Goal: Find specific page/section: Find specific page/section

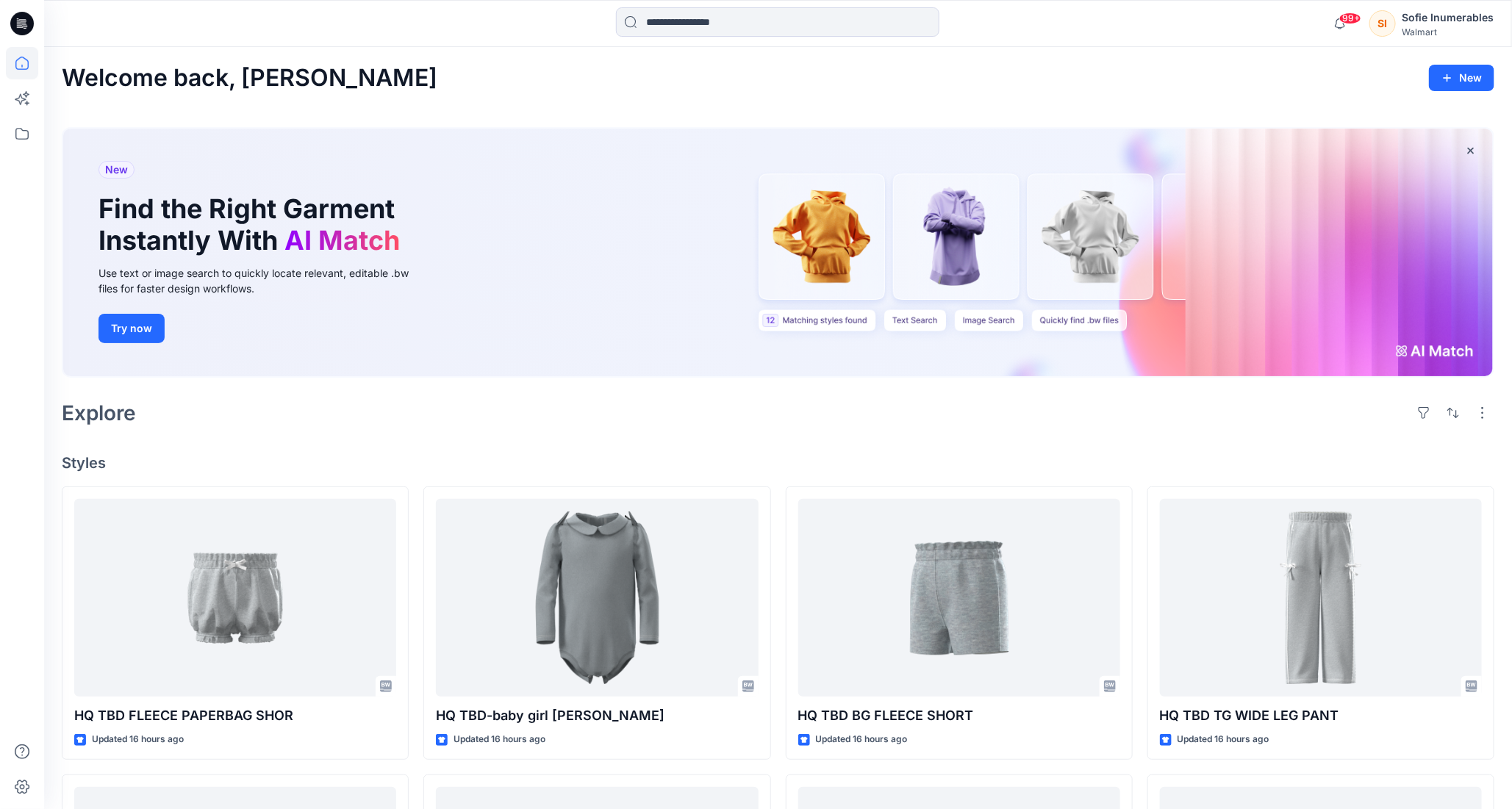
click at [748, 470] on div "Welcome back, [PERSON_NAME] New New Find the Right Garment Instantly With AI Ma…" at bounding box center [778, 727] width 1468 height 1360
click at [13, 138] on icon at bounding box center [22, 133] width 32 height 32
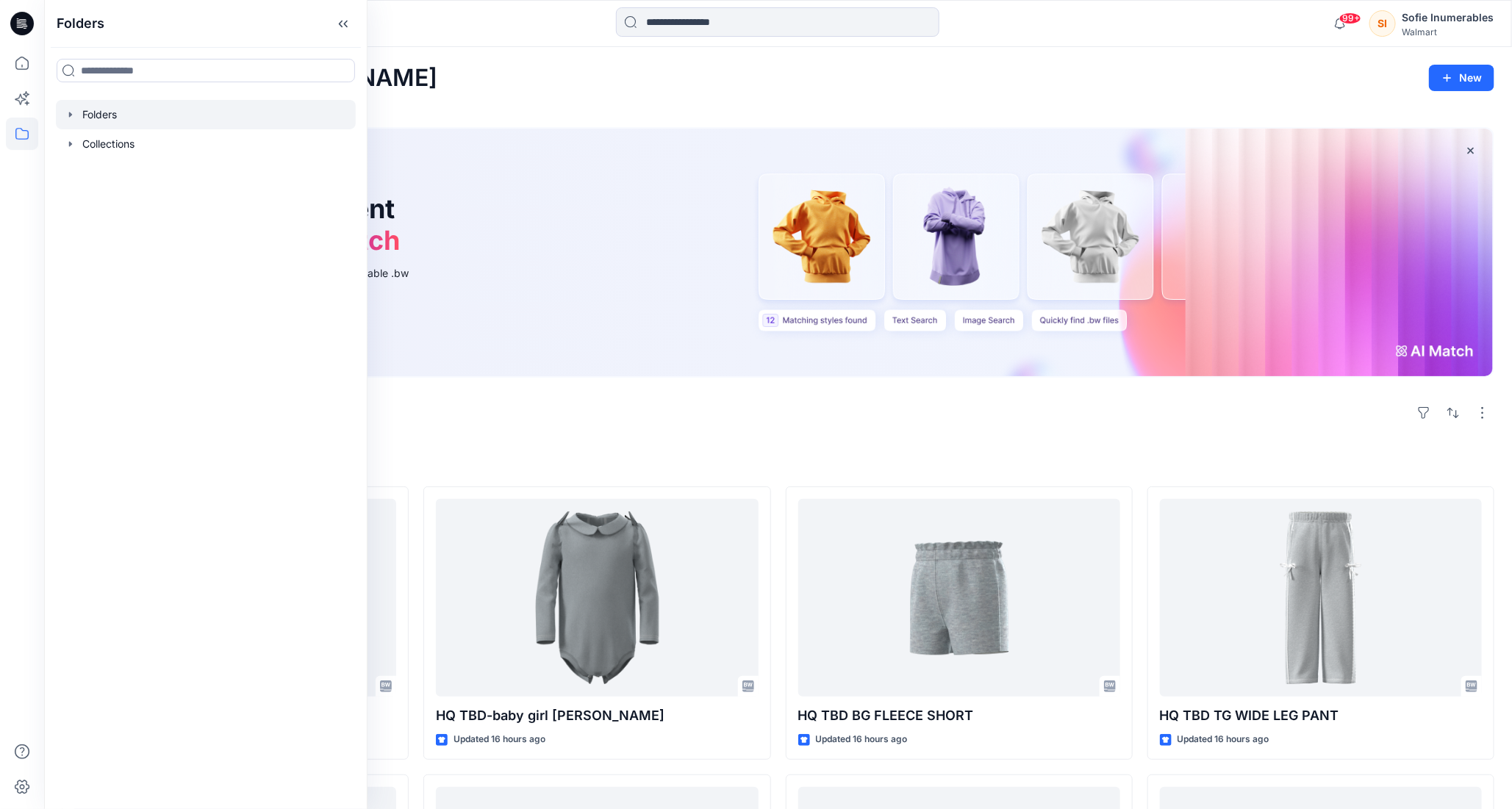
click at [62, 124] on div at bounding box center [205, 114] width 300 height 29
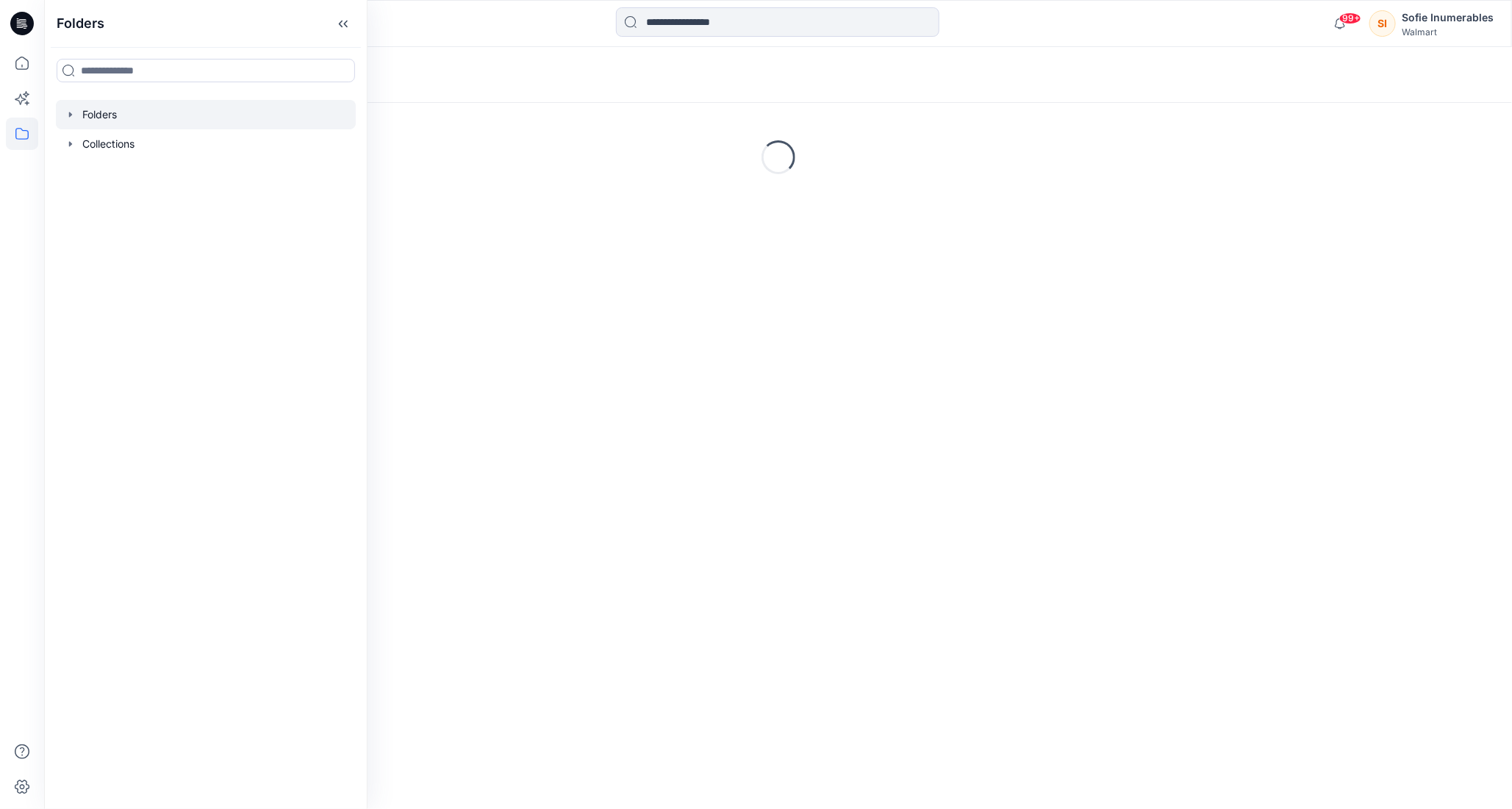
click at [76, 121] on icon "button" at bounding box center [70, 114] width 12 height 12
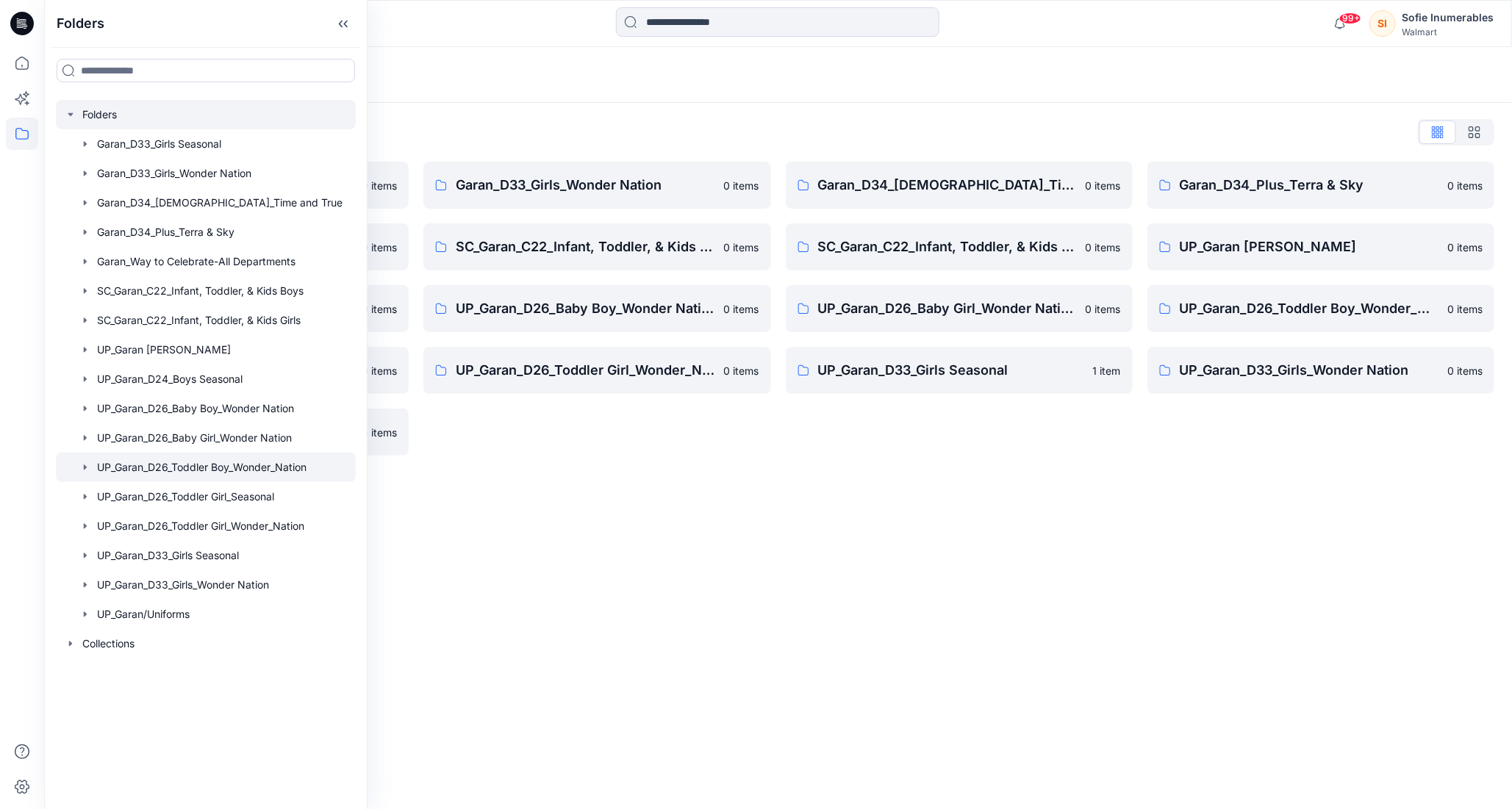
click at [86, 482] on div "UP_Garan_D26_Toddler Boy_Wonder_Nation" at bounding box center [212, 467] width 285 height 29
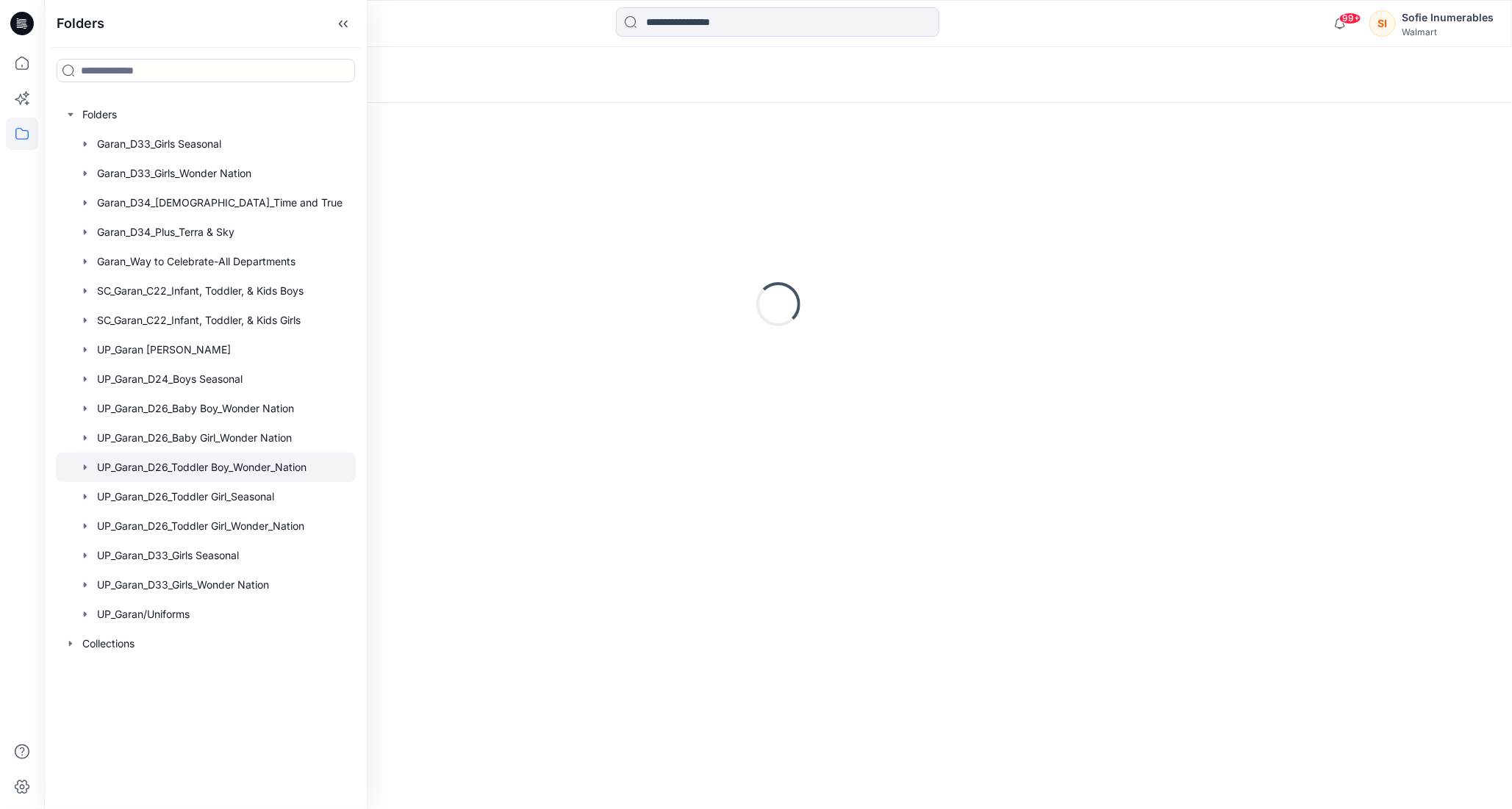
click at [92, 474] on icon "button" at bounding box center [84, 467] width 12 height 12
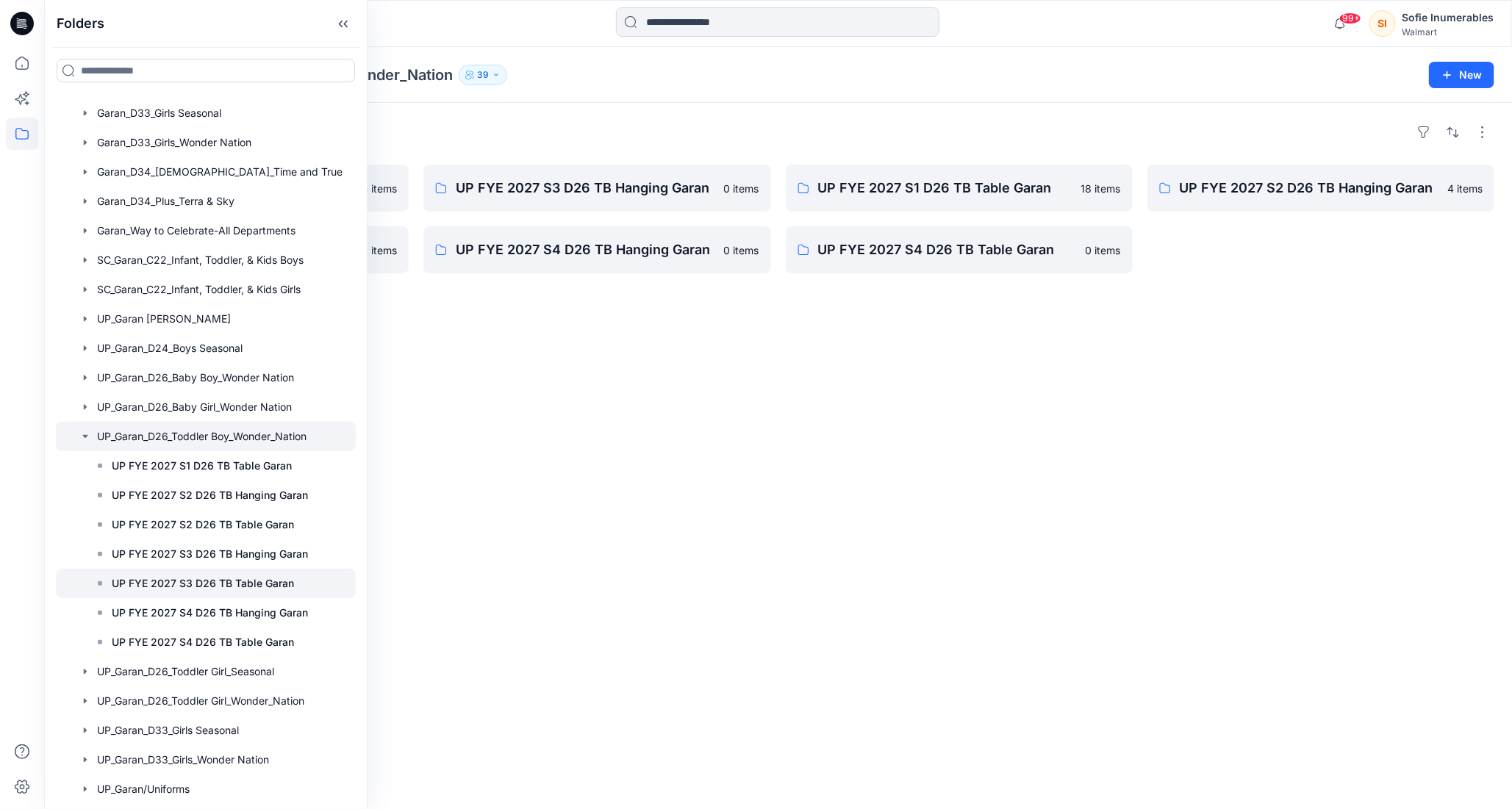
scroll to position [36, 0]
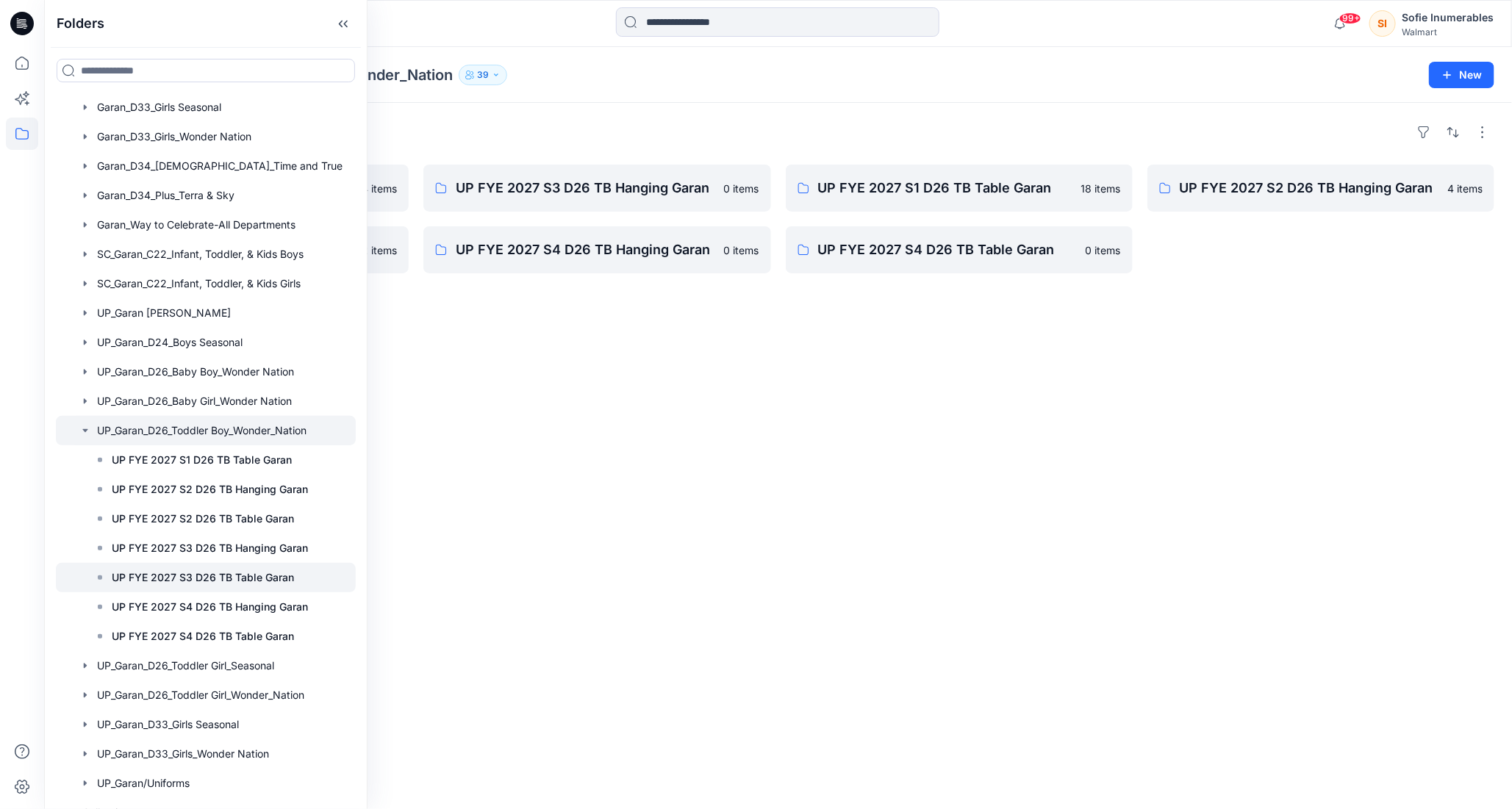
click at [242, 587] on p "UP FYE 2027 S3 D26 TB Table Garan" at bounding box center [203, 578] width 182 height 18
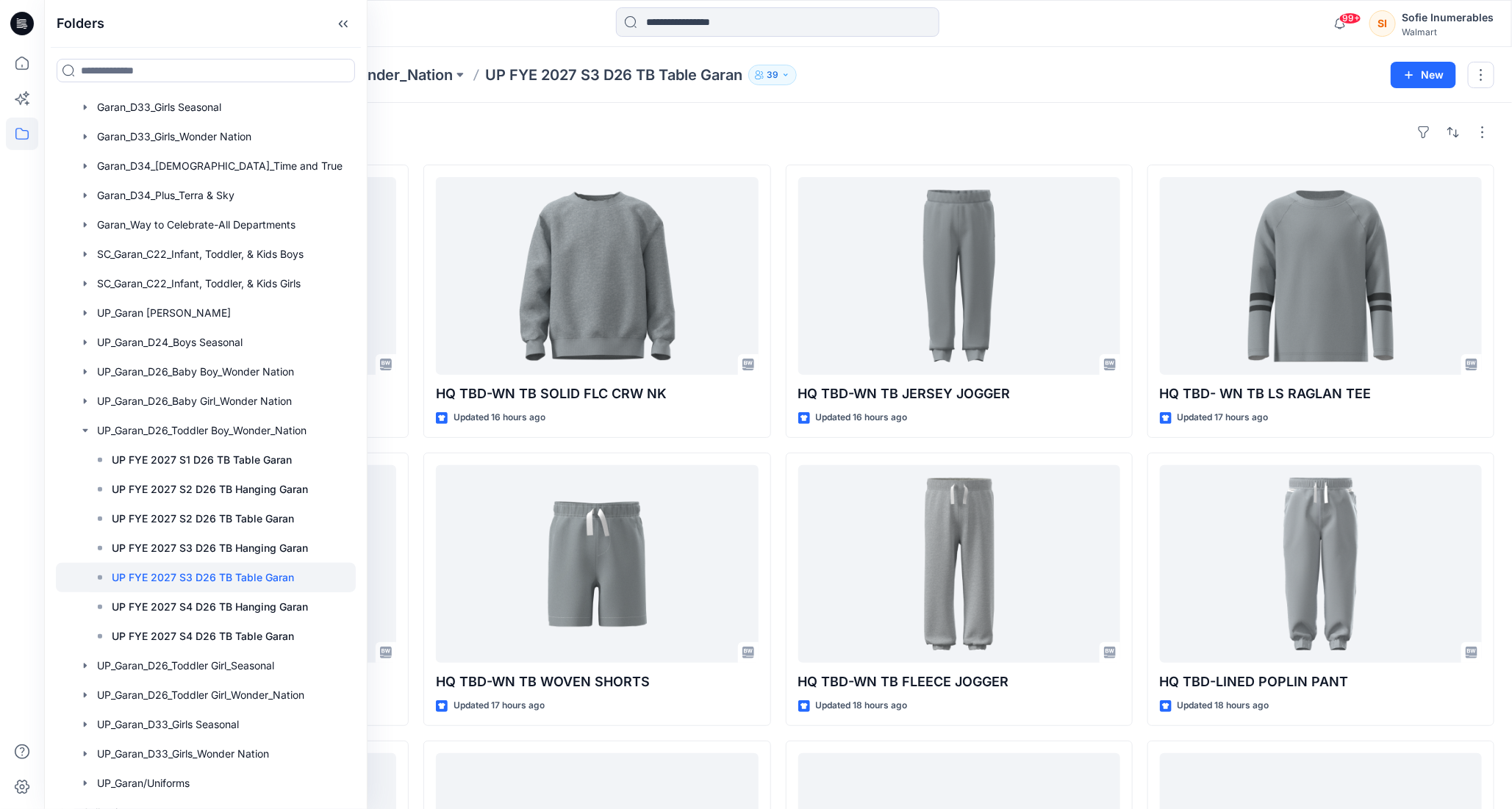
click at [778, 157] on div "Styles HQ TBD-FT SIDE TAPING PANT Updated 16 hours ago HQ TBD- WN TB LS TEE Upd…" at bounding box center [778, 594] width 1468 height 982
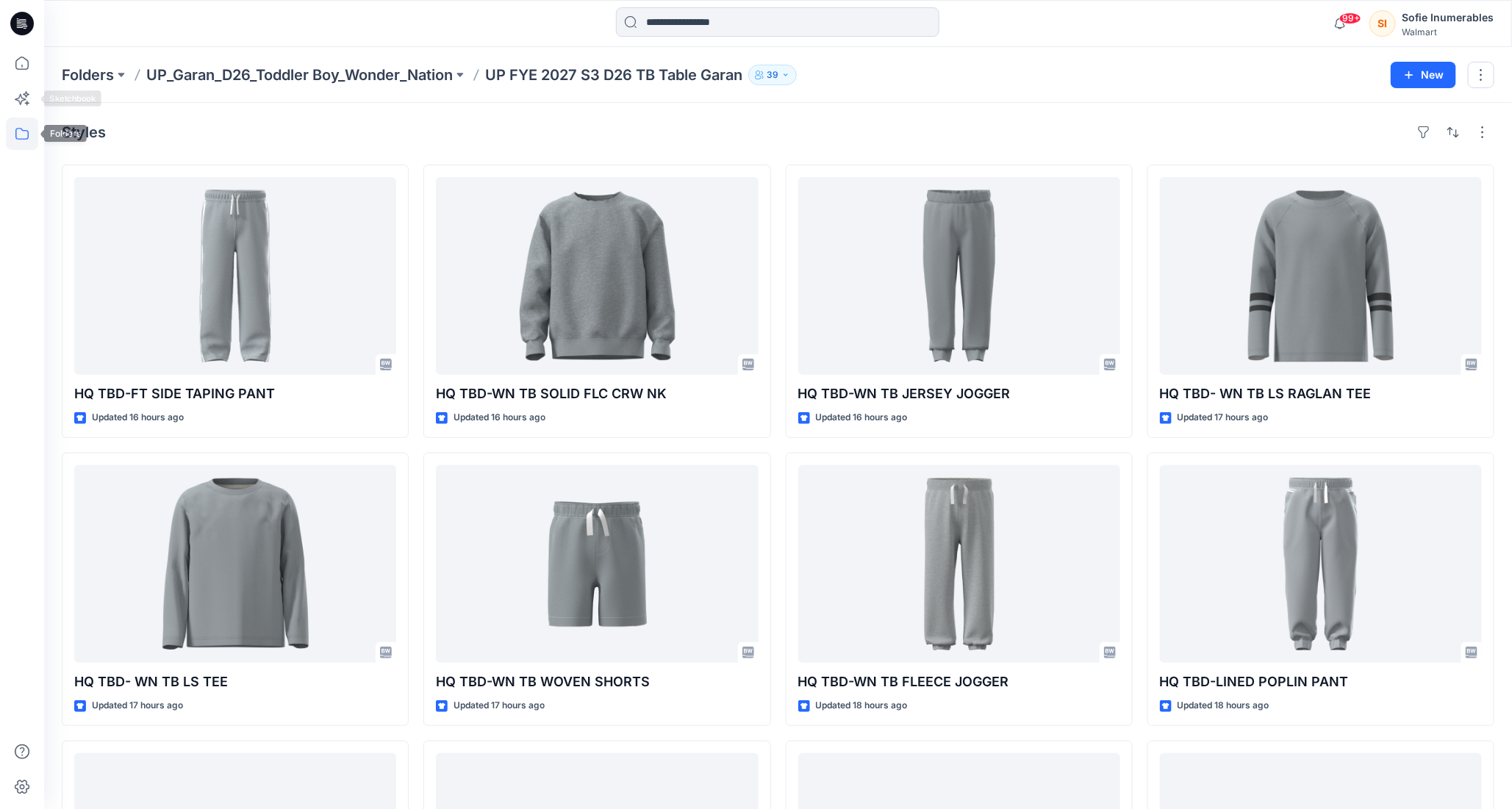
click at [22, 129] on icon at bounding box center [22, 133] width 32 height 32
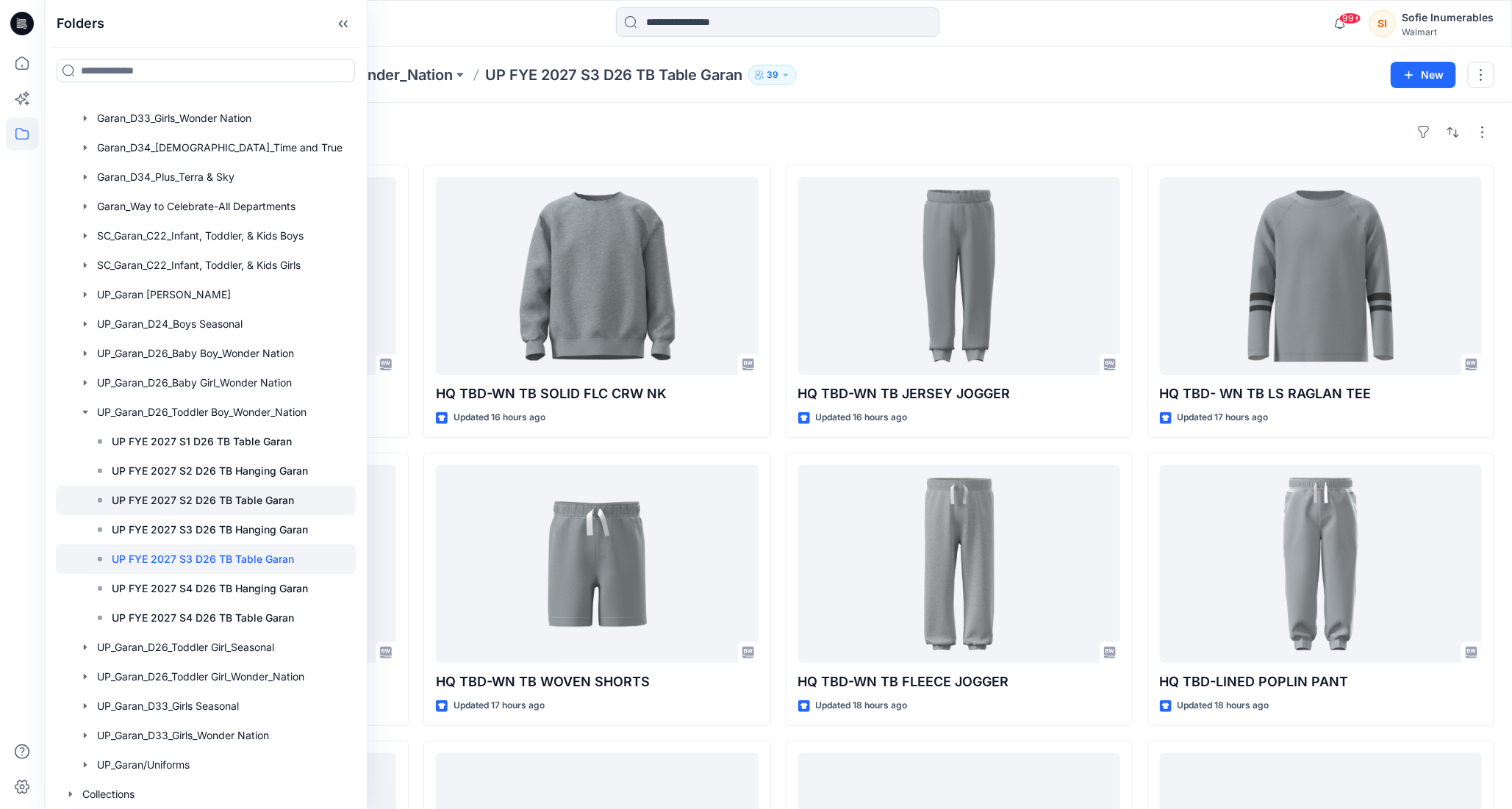
scroll to position [141, 0]
click at [92, 406] on icon "button" at bounding box center [84, 412] width 12 height 12
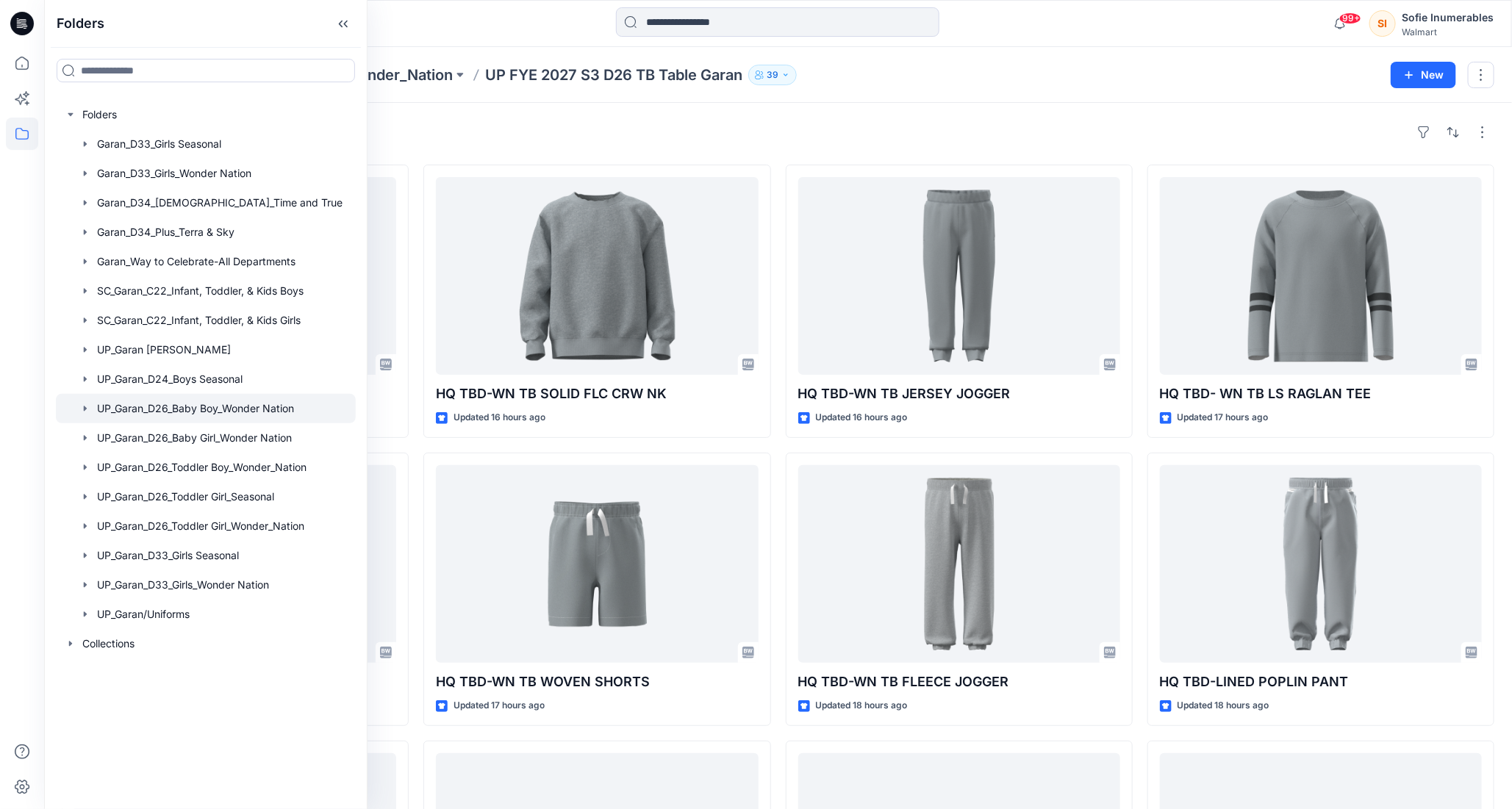
click at [91, 414] on icon "button" at bounding box center [84, 408] width 12 height 12
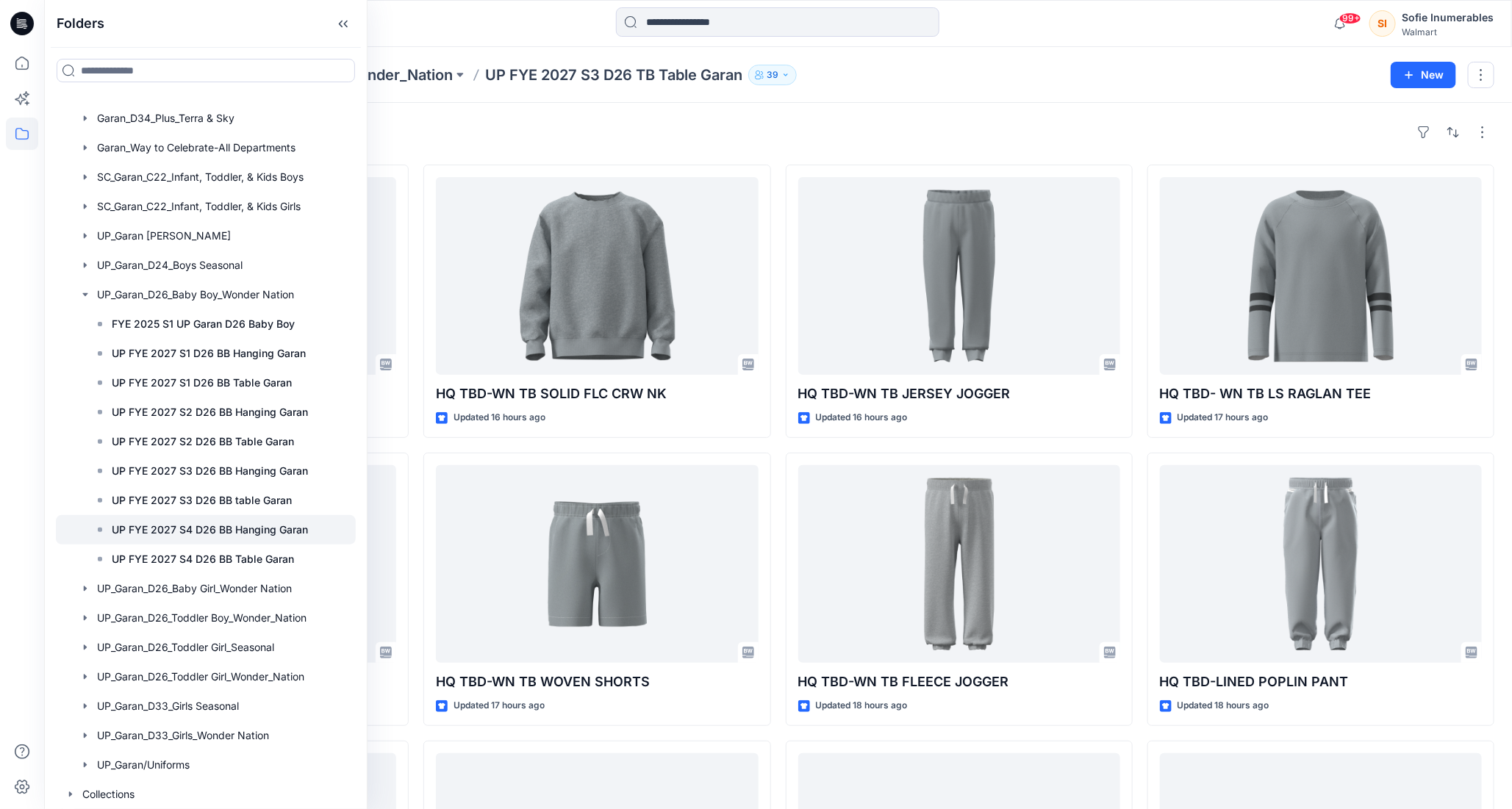
scroll to position [125, 0]
click at [219, 509] on p "UP FYE 2027 S3 D26 BB table Garan" at bounding box center [202, 501] width 180 height 18
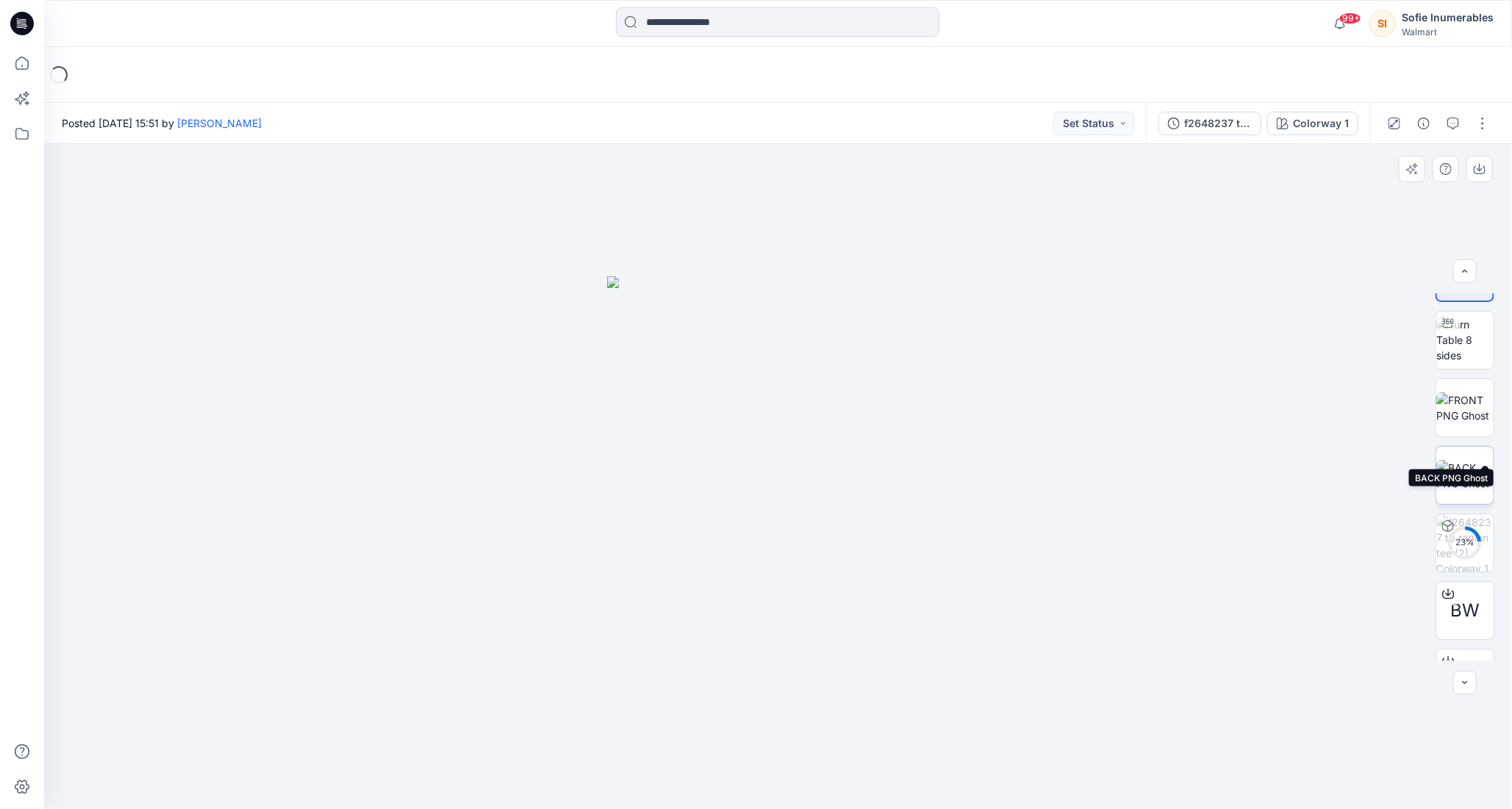
scroll to position [96, 0]
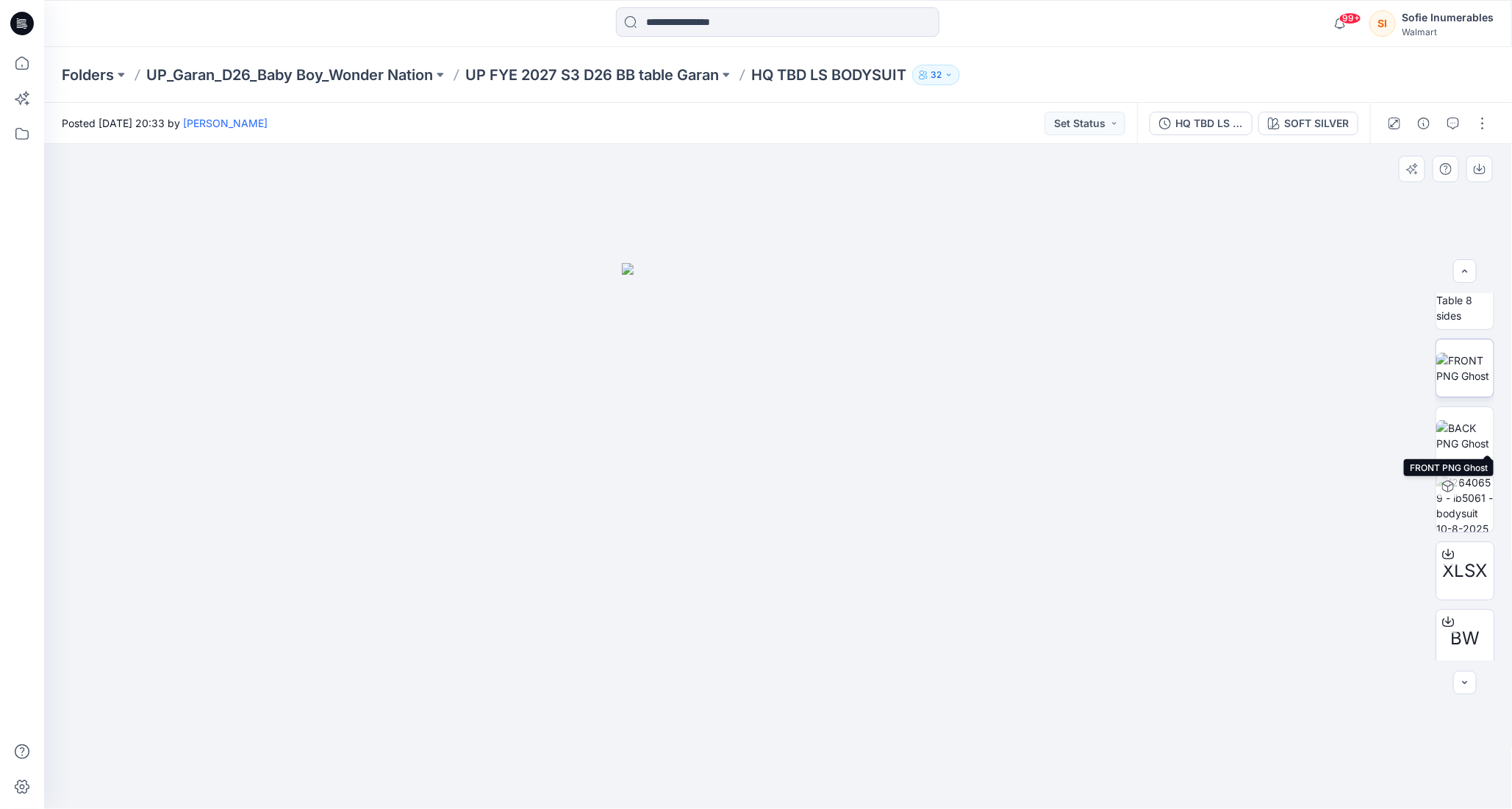
scroll to position [96, 0]
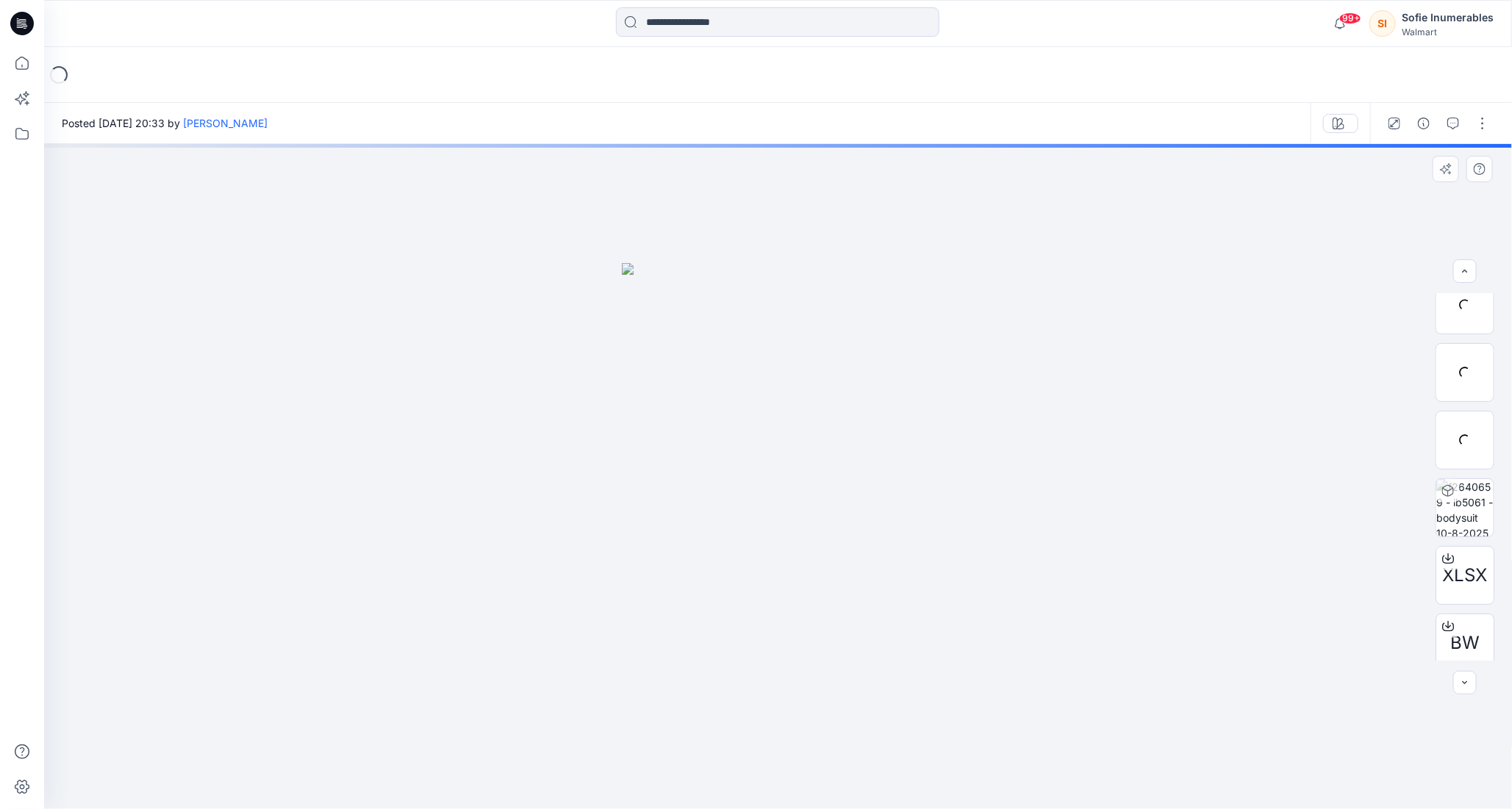
scroll to position [96, 0]
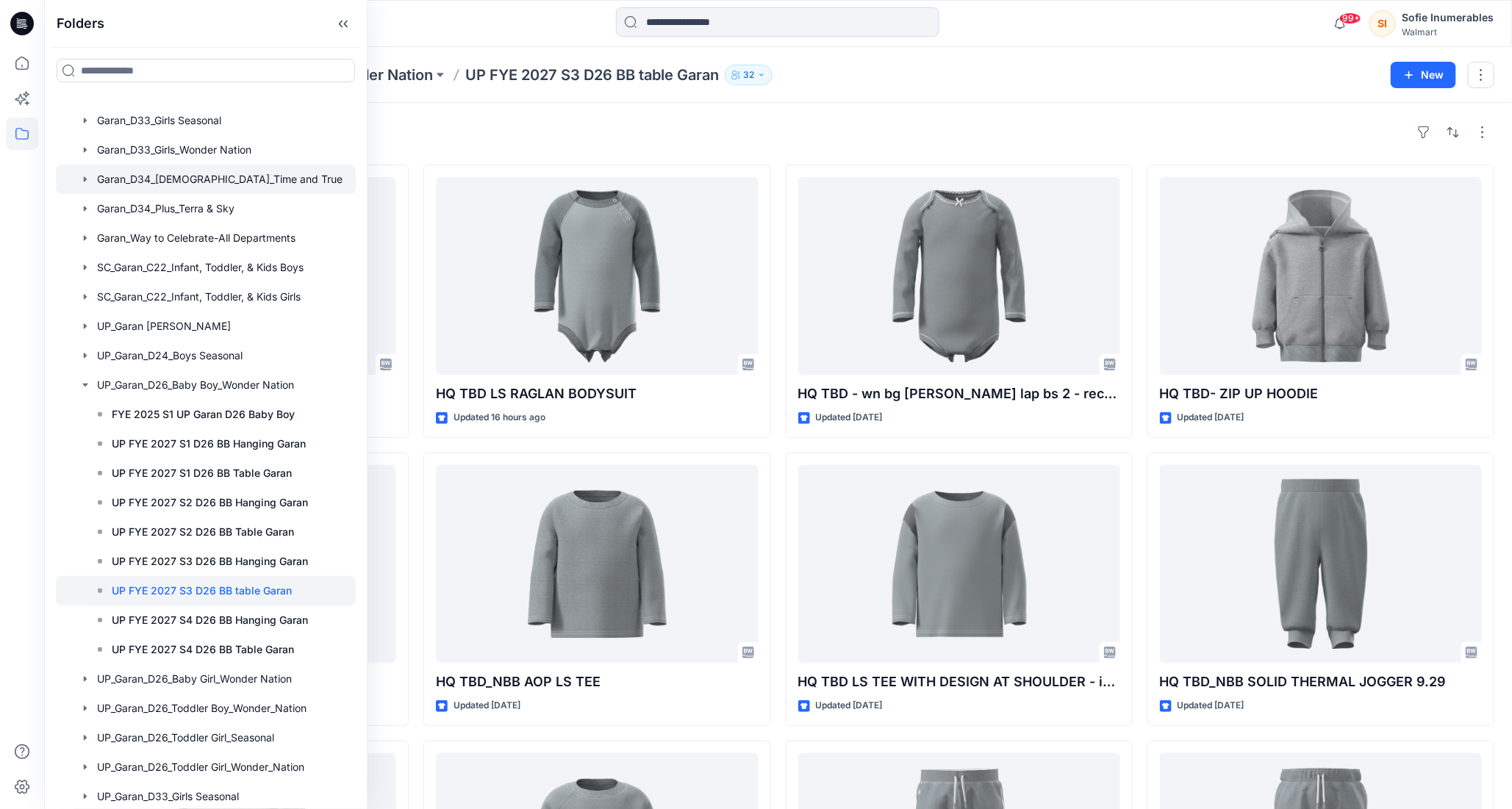
scroll to position [26, 0]
click at [91, 388] on icon "button" at bounding box center [84, 382] width 12 height 12
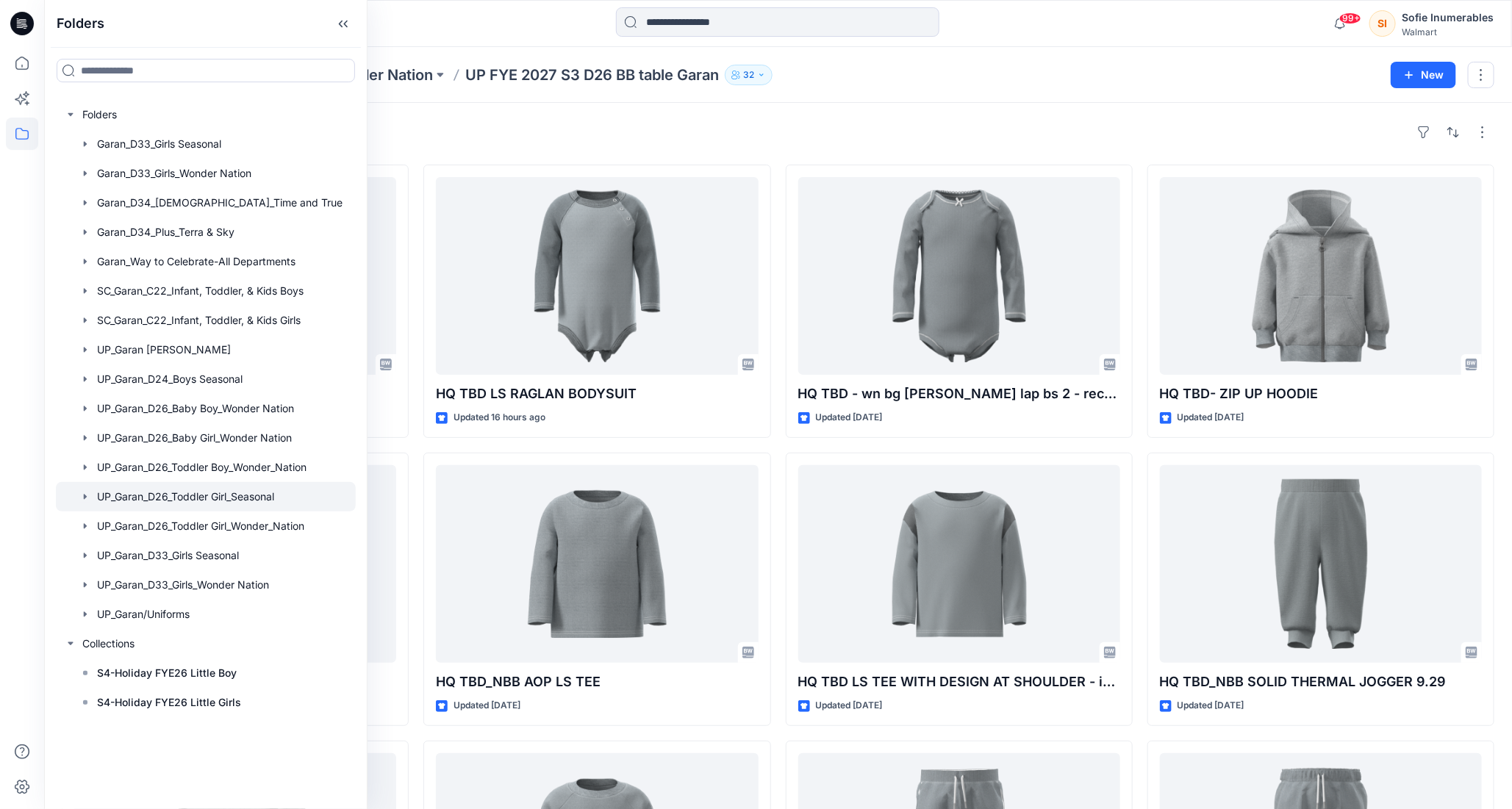
click at [92, 503] on icon "button" at bounding box center [84, 496] width 12 height 12
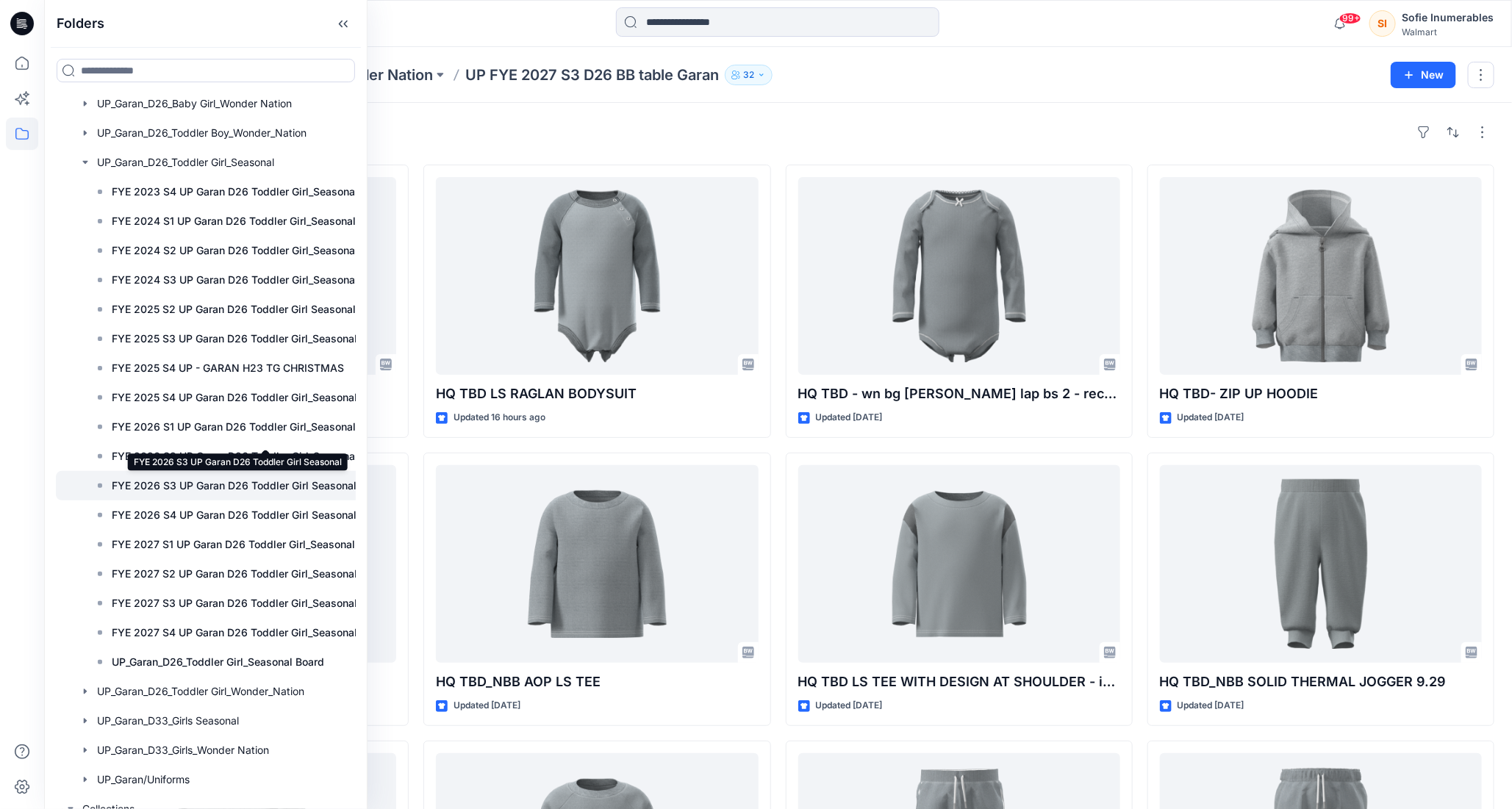
scroll to position [530, 0]
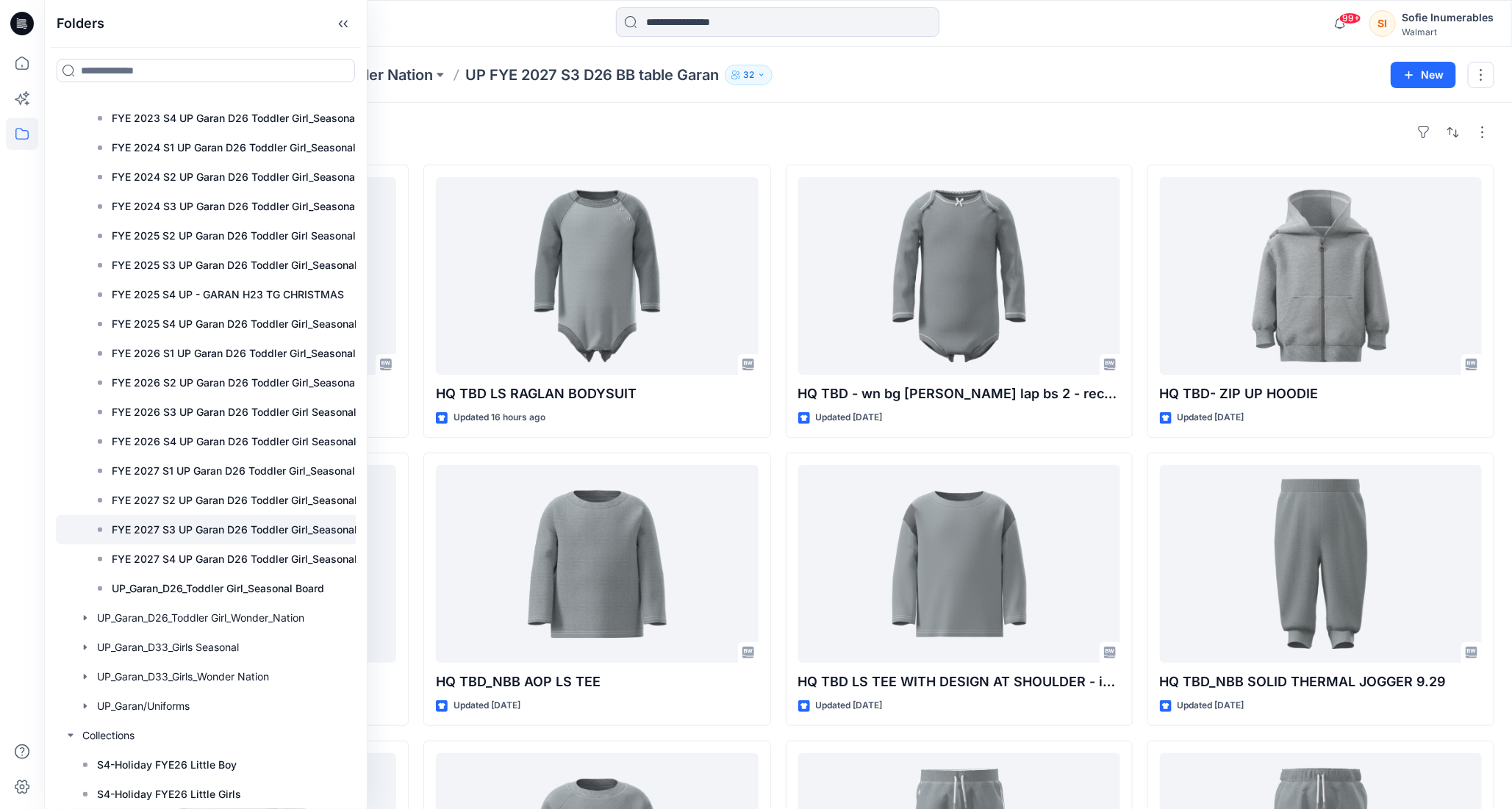
click at [263, 521] on p "FYE 2027 S3 UP Garan D26 Toddler Girl_Seasonal" at bounding box center [235, 530] width 245 height 18
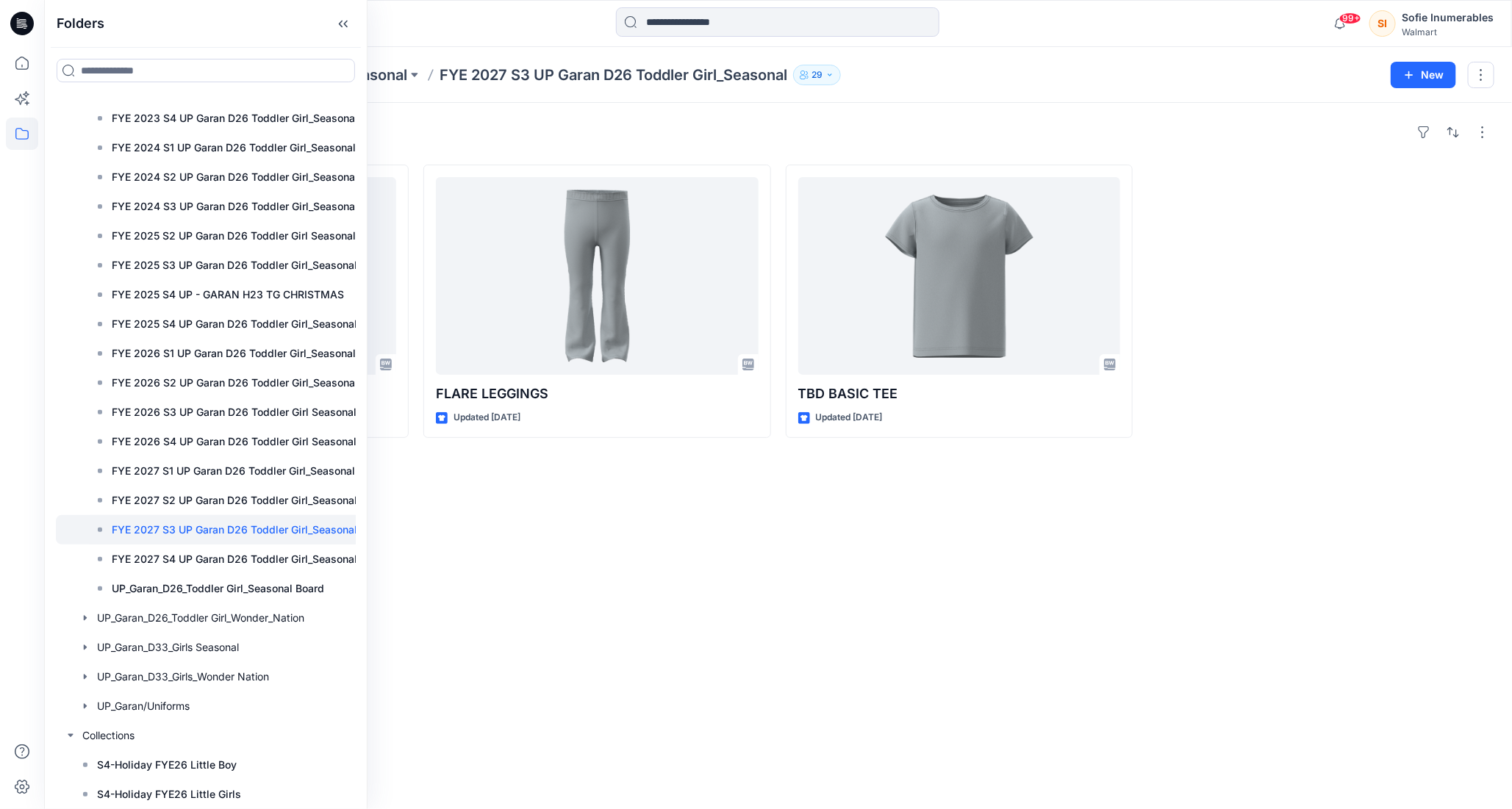
click at [596, 612] on div "Styles TBD BASIC LEGGING Updated 4 days ago FLARE LEGGINGS Updated 4 days ago T…" at bounding box center [778, 456] width 1468 height 707
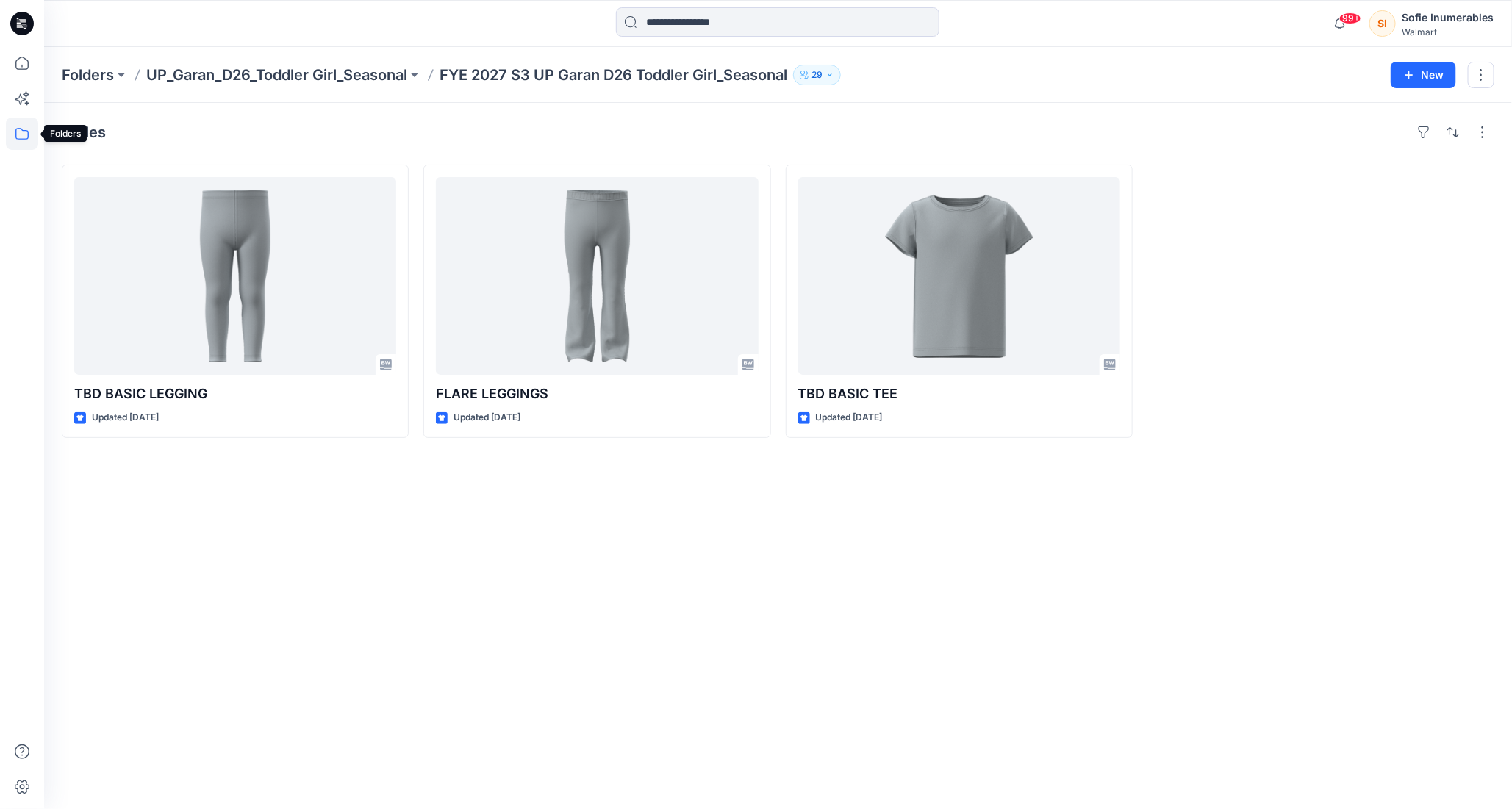
click at [28, 138] on icon at bounding box center [22, 133] width 32 height 32
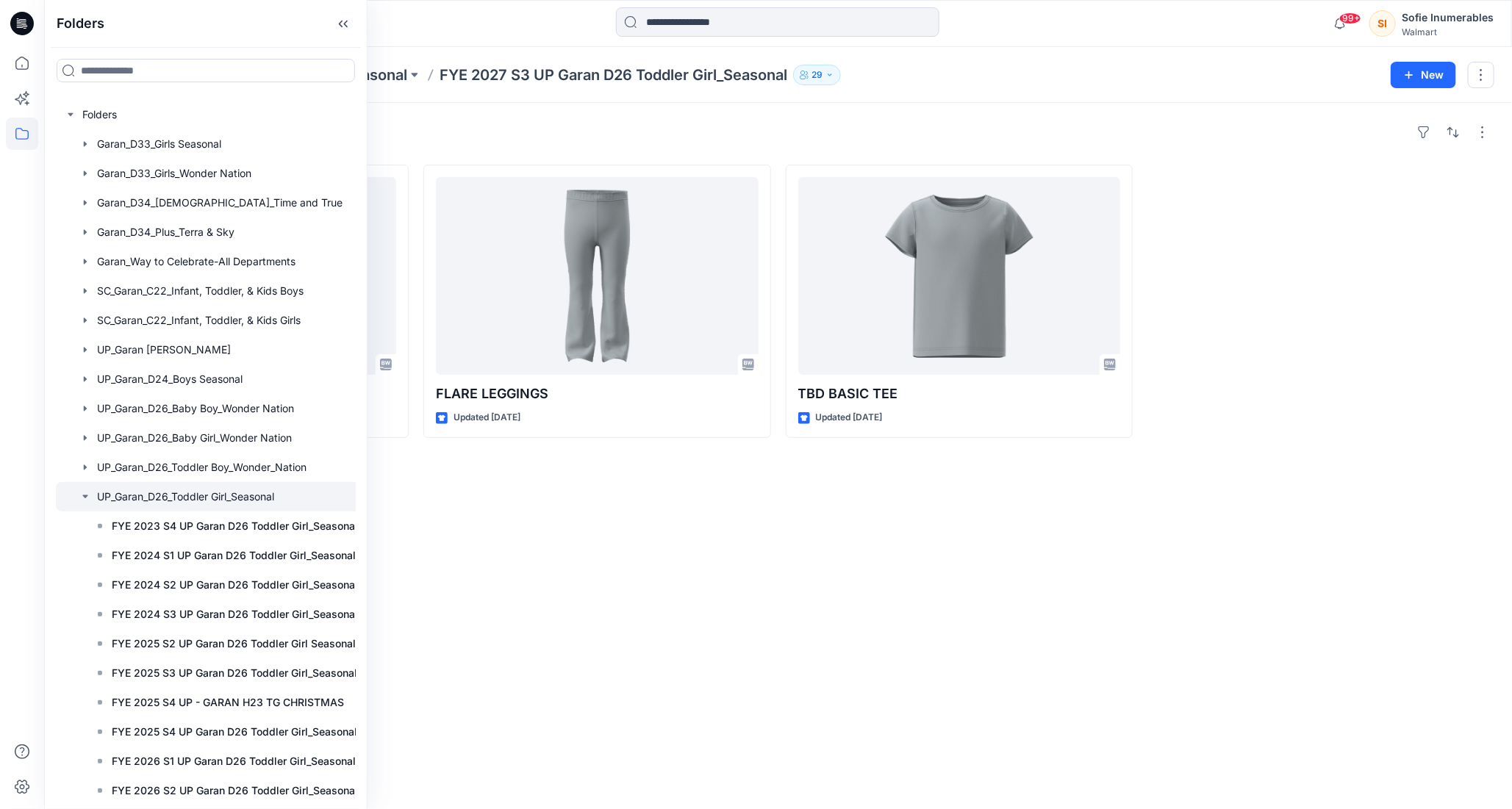
click at [92, 503] on icon "button" at bounding box center [84, 496] width 12 height 12
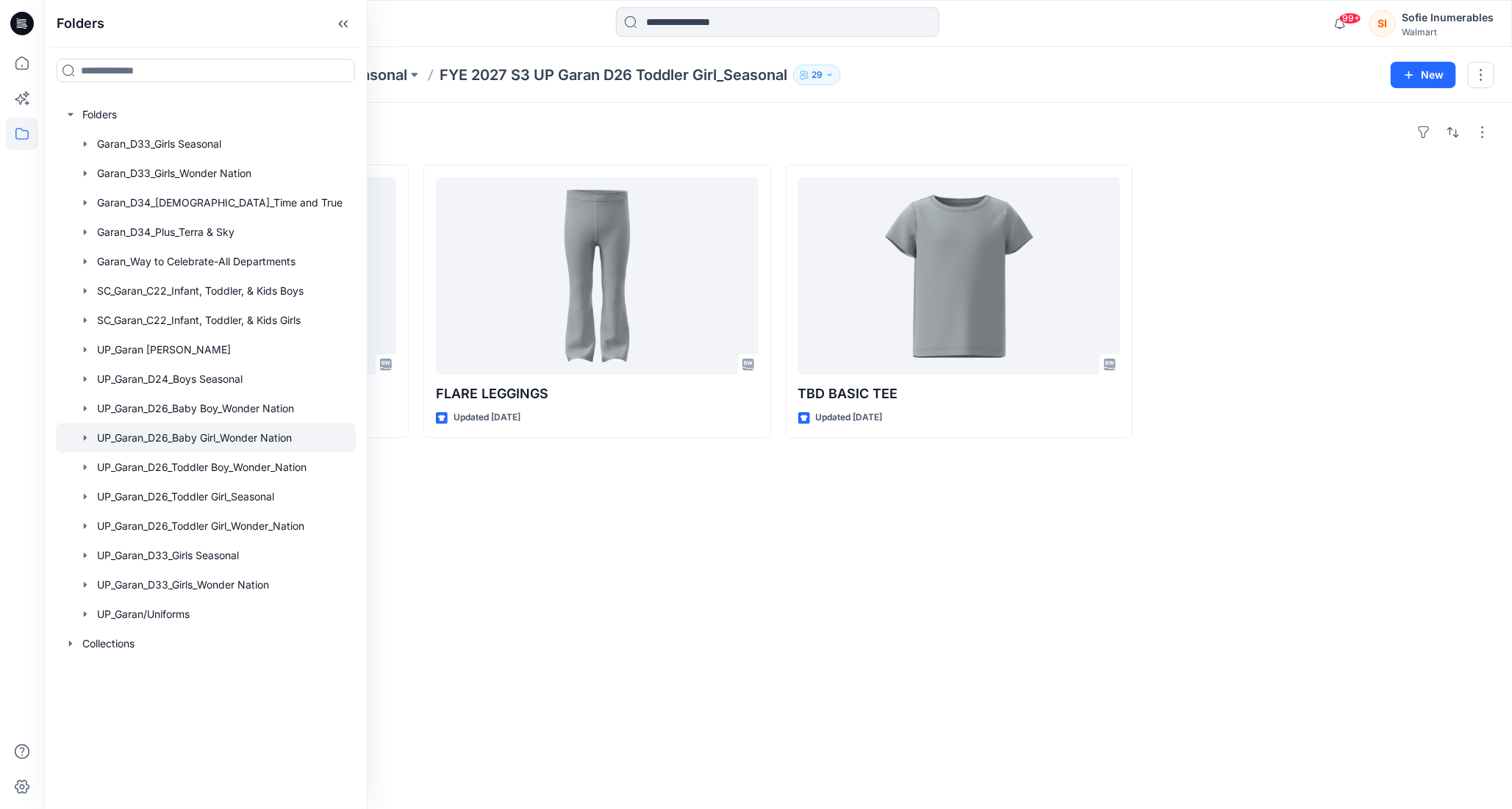
click at [92, 444] on icon "button" at bounding box center [84, 437] width 12 height 12
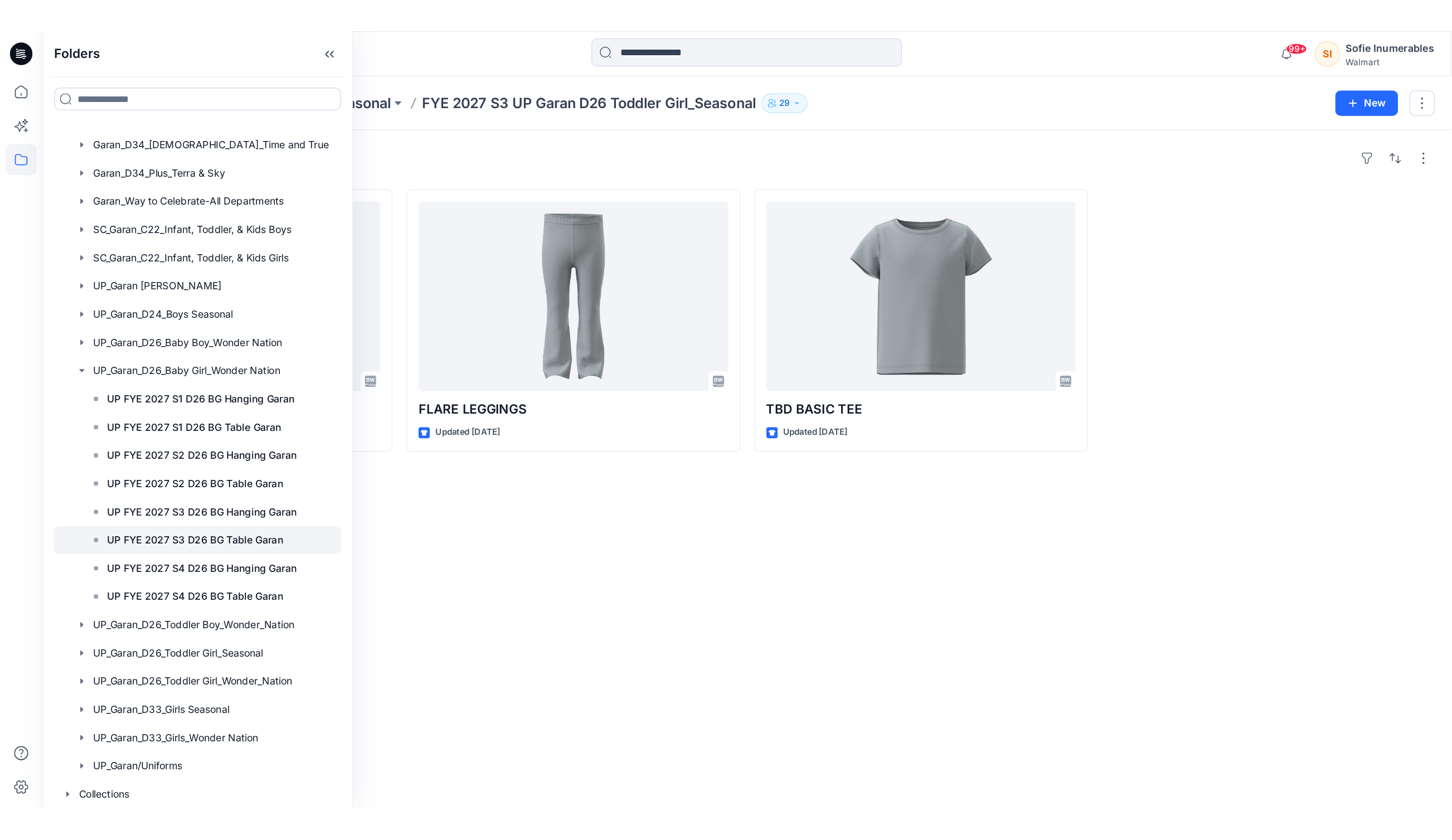
scroll to position [131, 0]
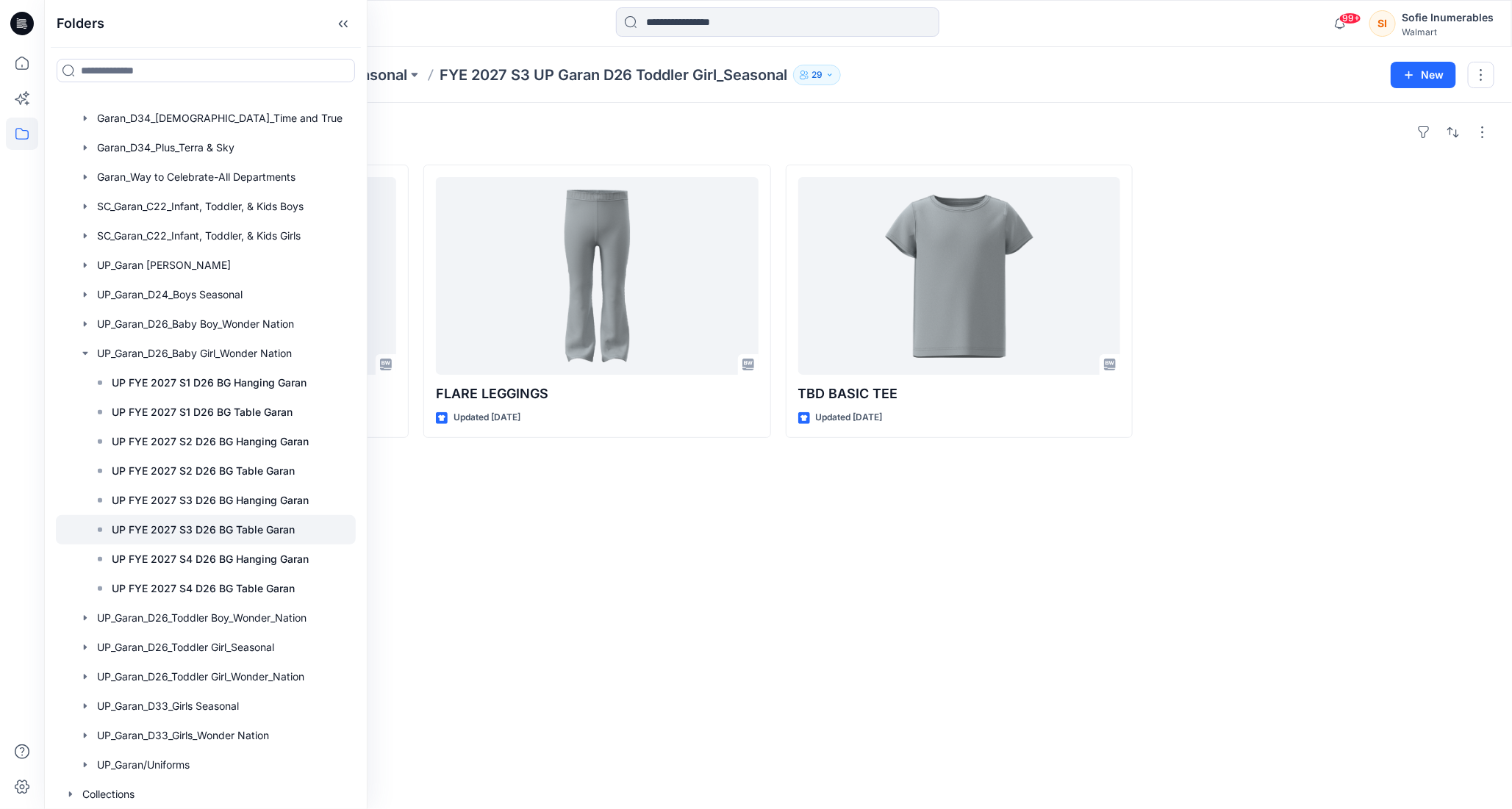
click at [295, 521] on p "UP FYE 2027 S3 D26 BG Table Garan" at bounding box center [204, 530] width 183 height 18
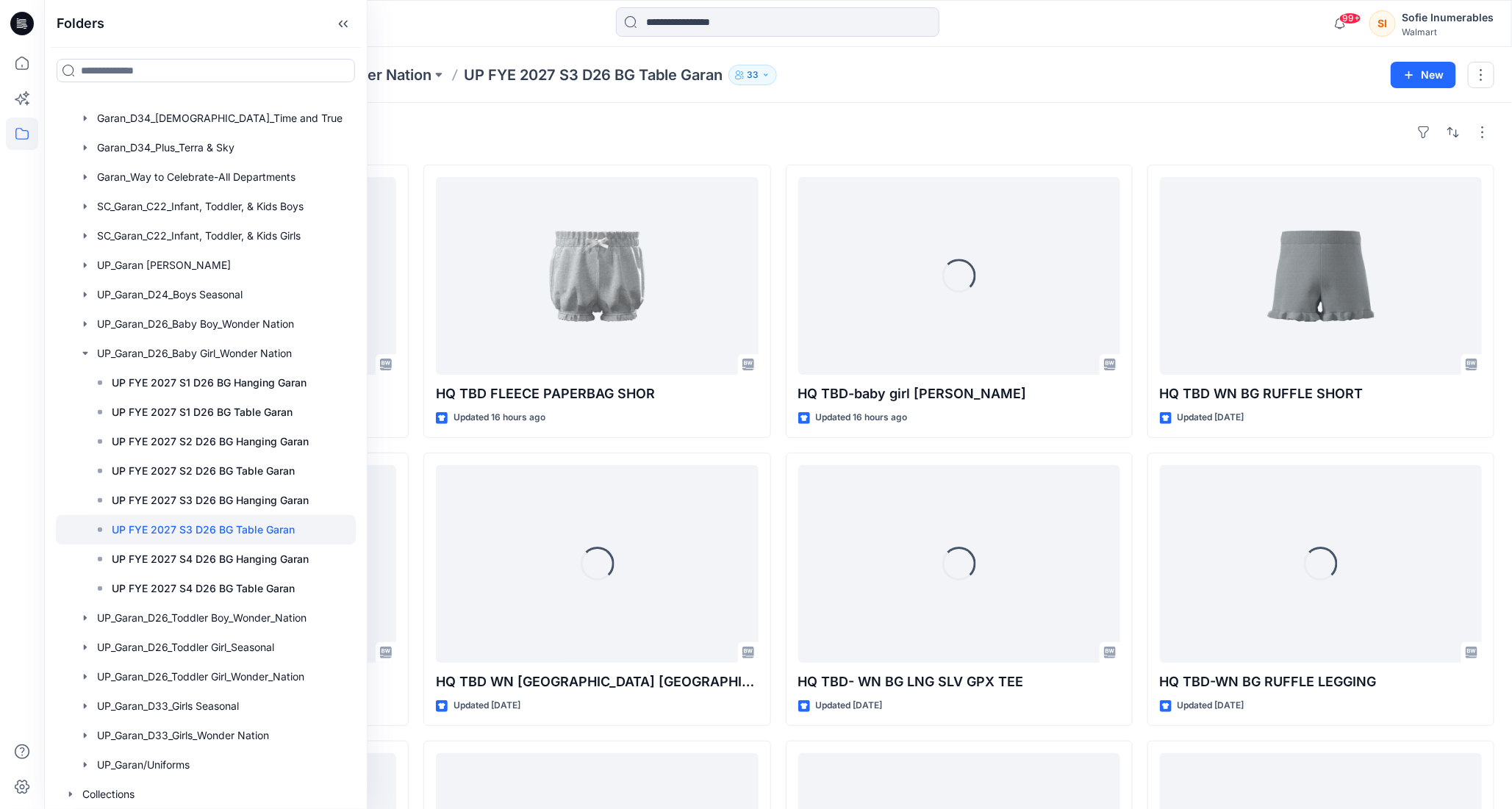
click at [1217, 130] on div "Styles" at bounding box center [778, 132] width 1433 height 23
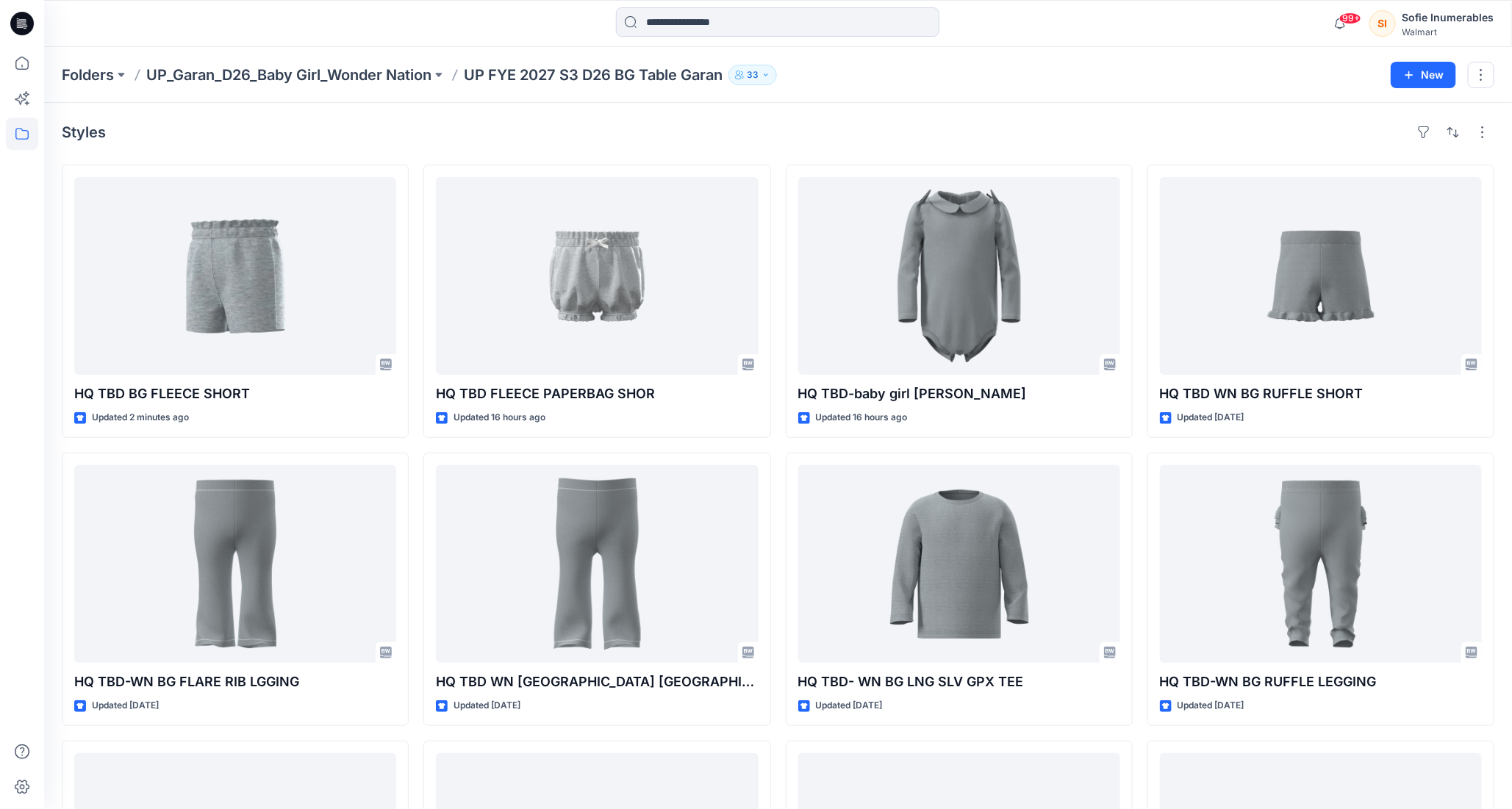
click at [732, 144] on div "Styles" at bounding box center [778, 132] width 1433 height 23
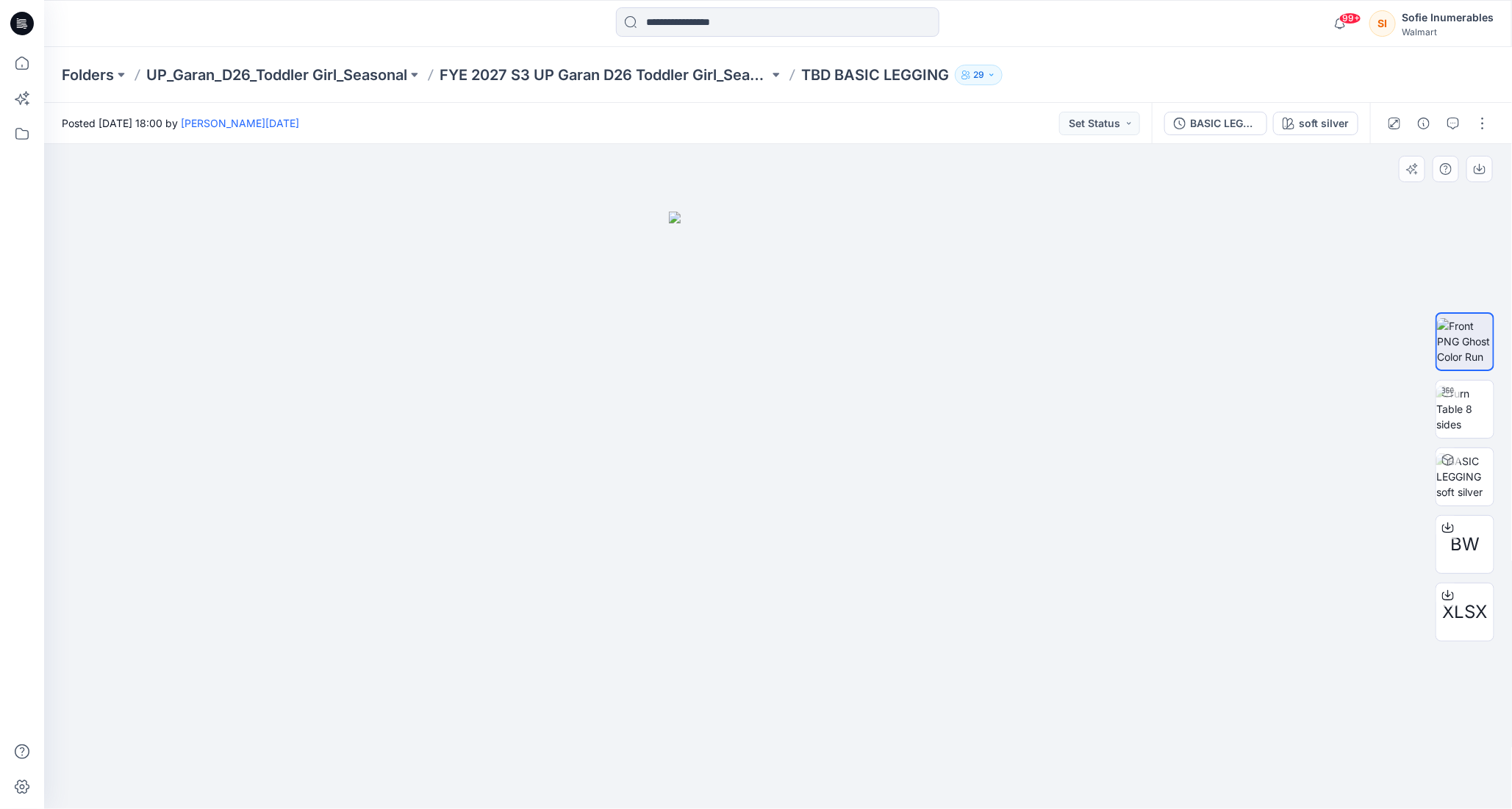
click at [1148, 501] on div at bounding box center [779, 477] width 1468 height 665
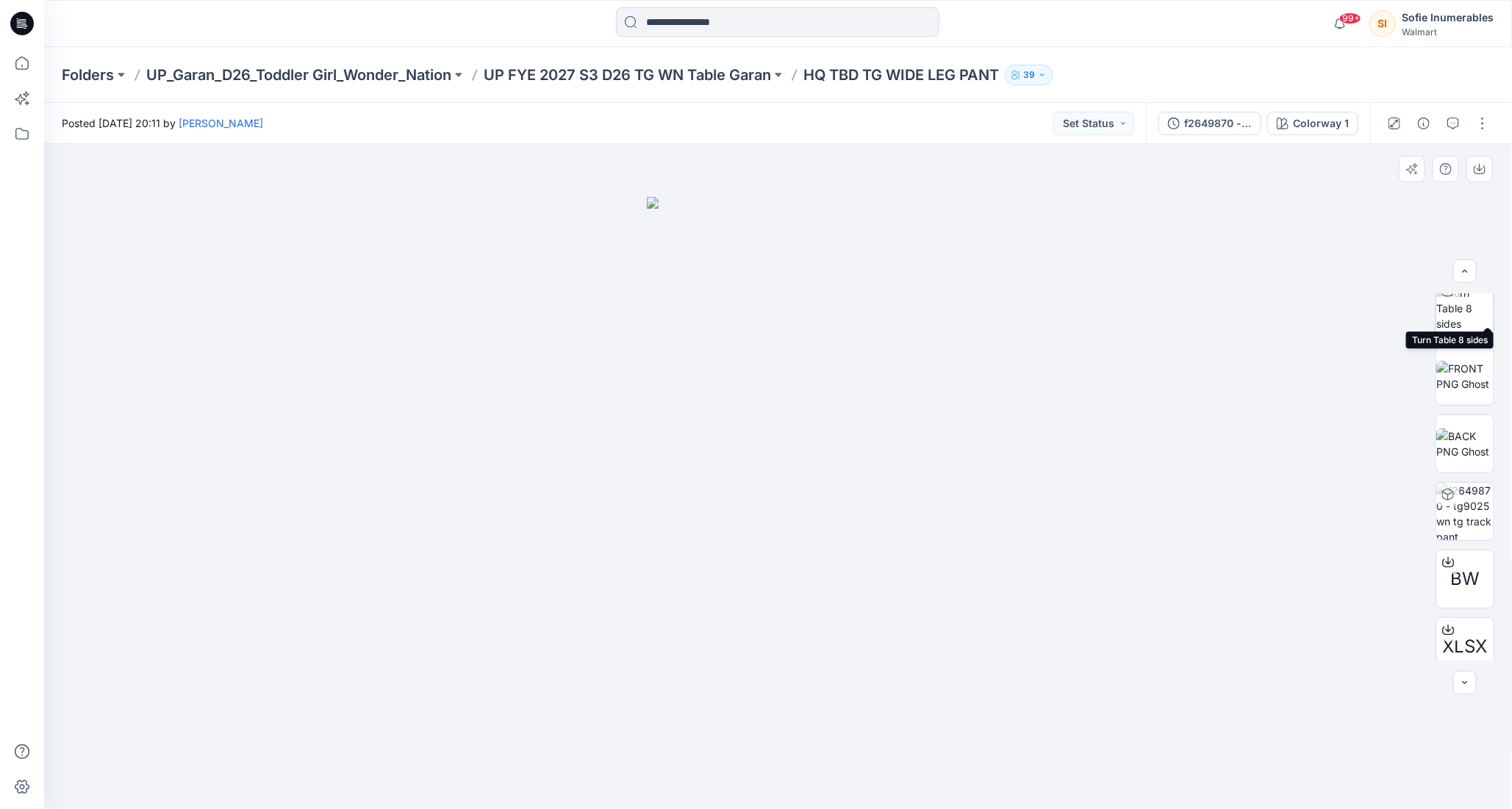
scroll to position [96, 0]
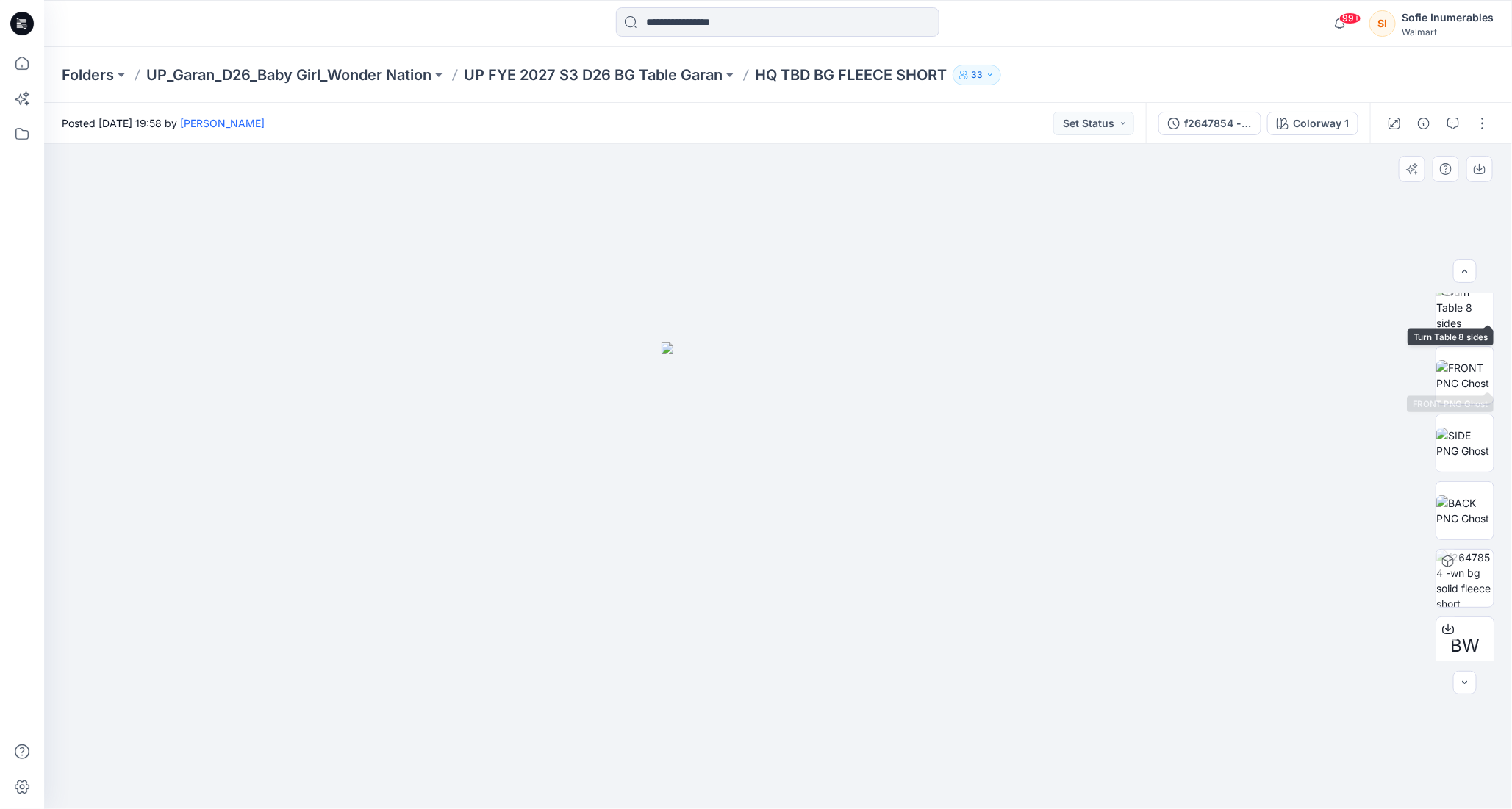
scroll to position [96, 0]
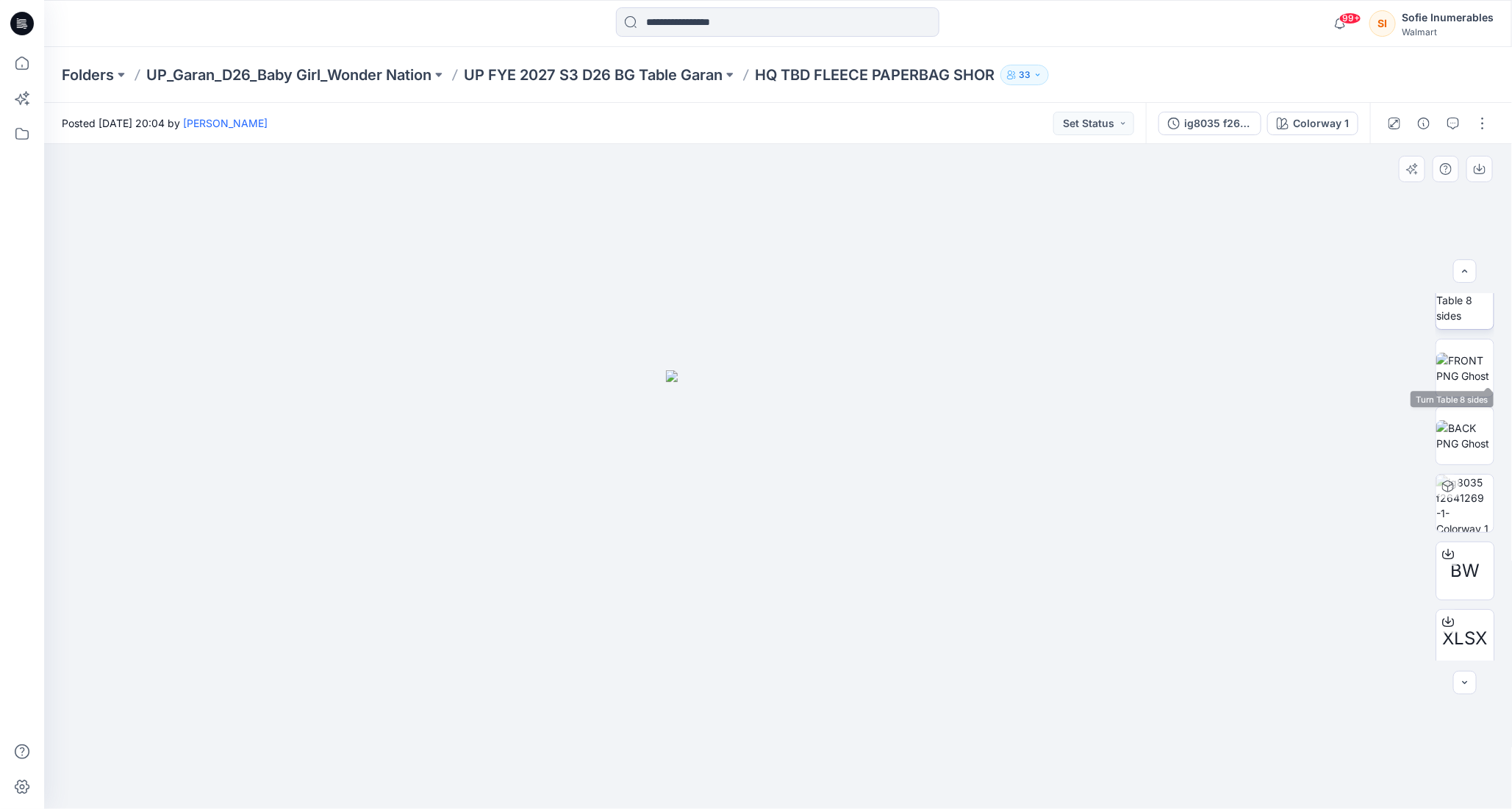
scroll to position [96, 0]
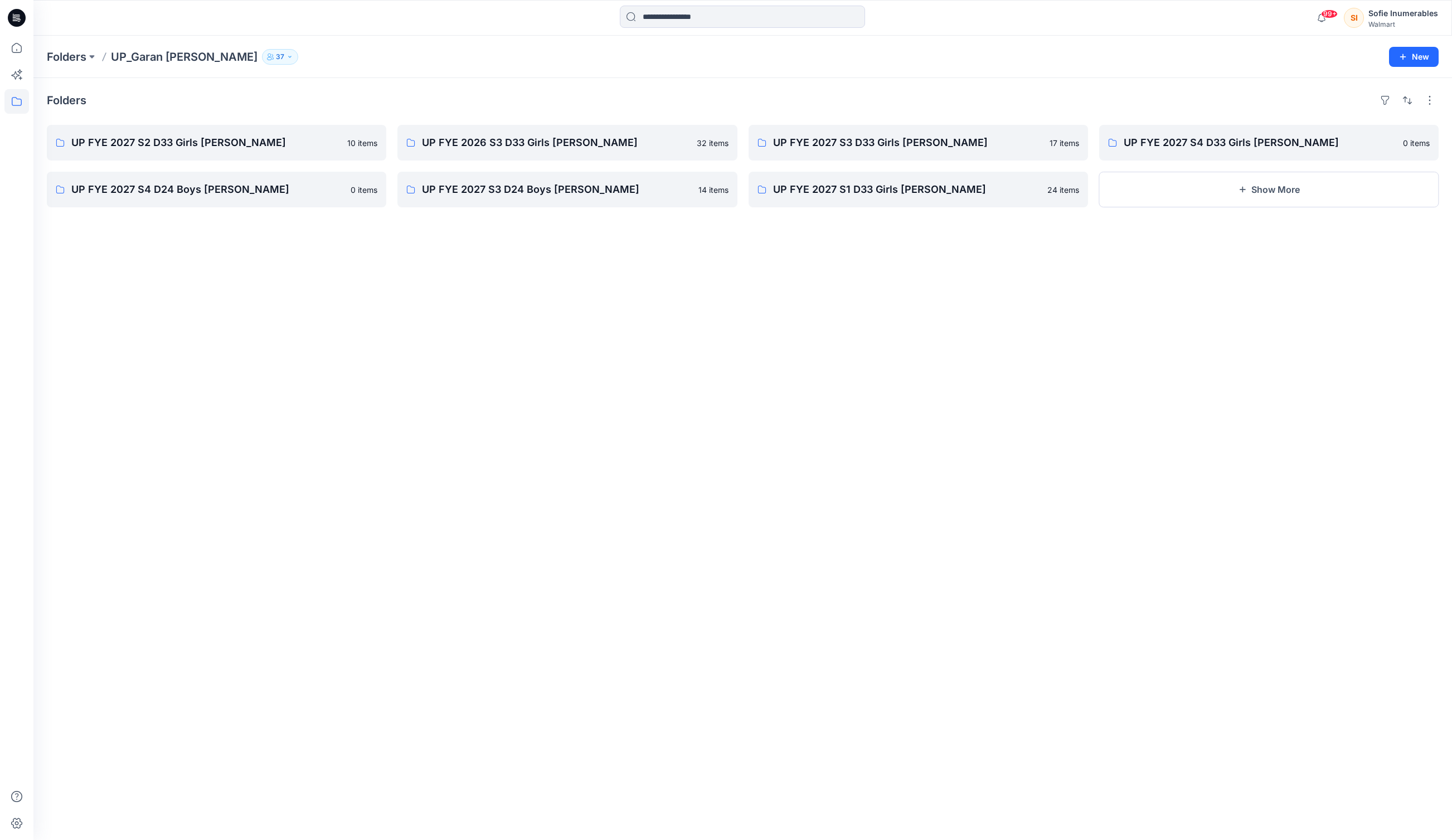
click at [24, 95] on icon at bounding box center [17, 101] width 24 height 24
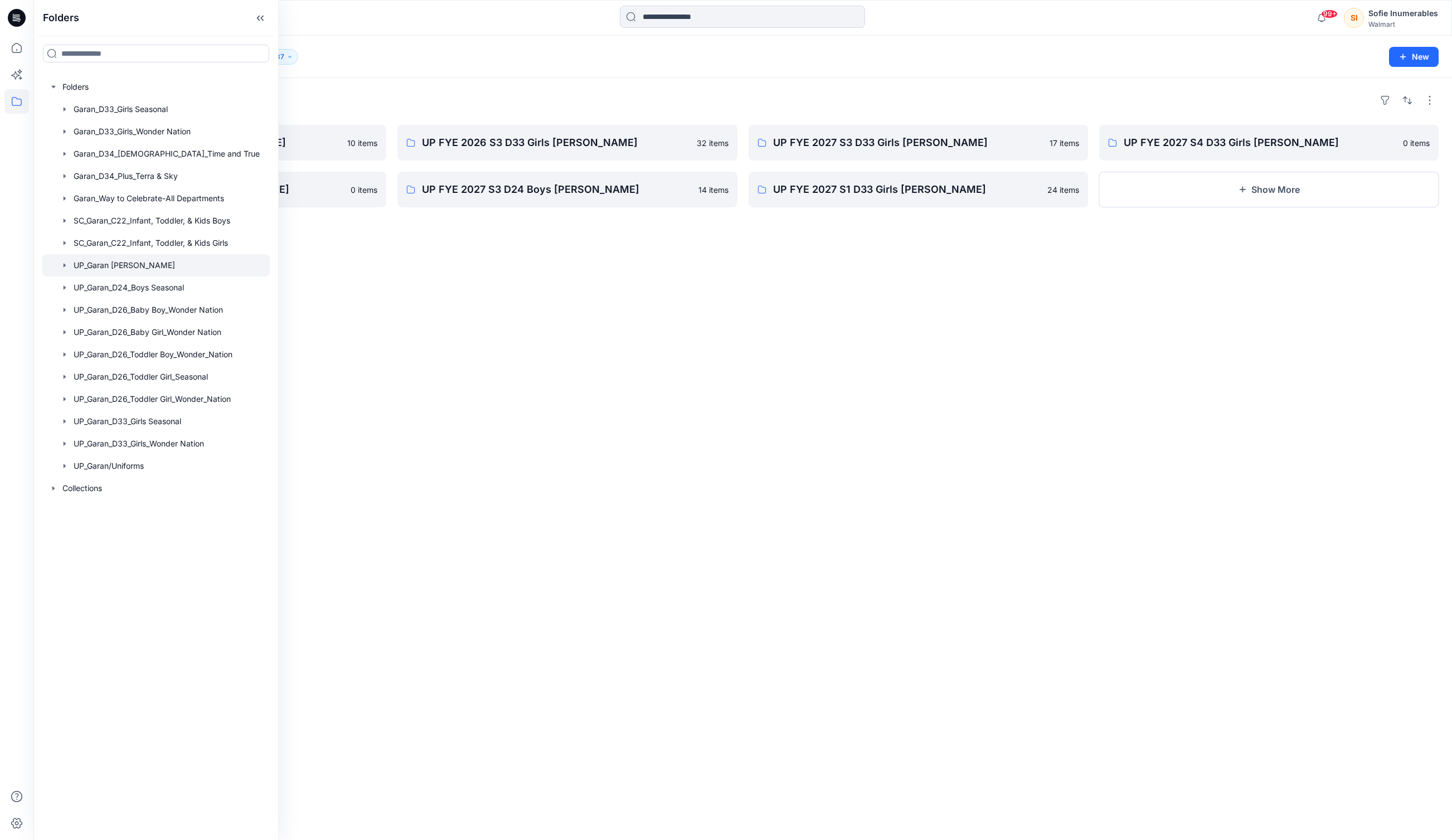
click at [69, 270] on icon "button" at bounding box center [64, 265] width 9 height 9
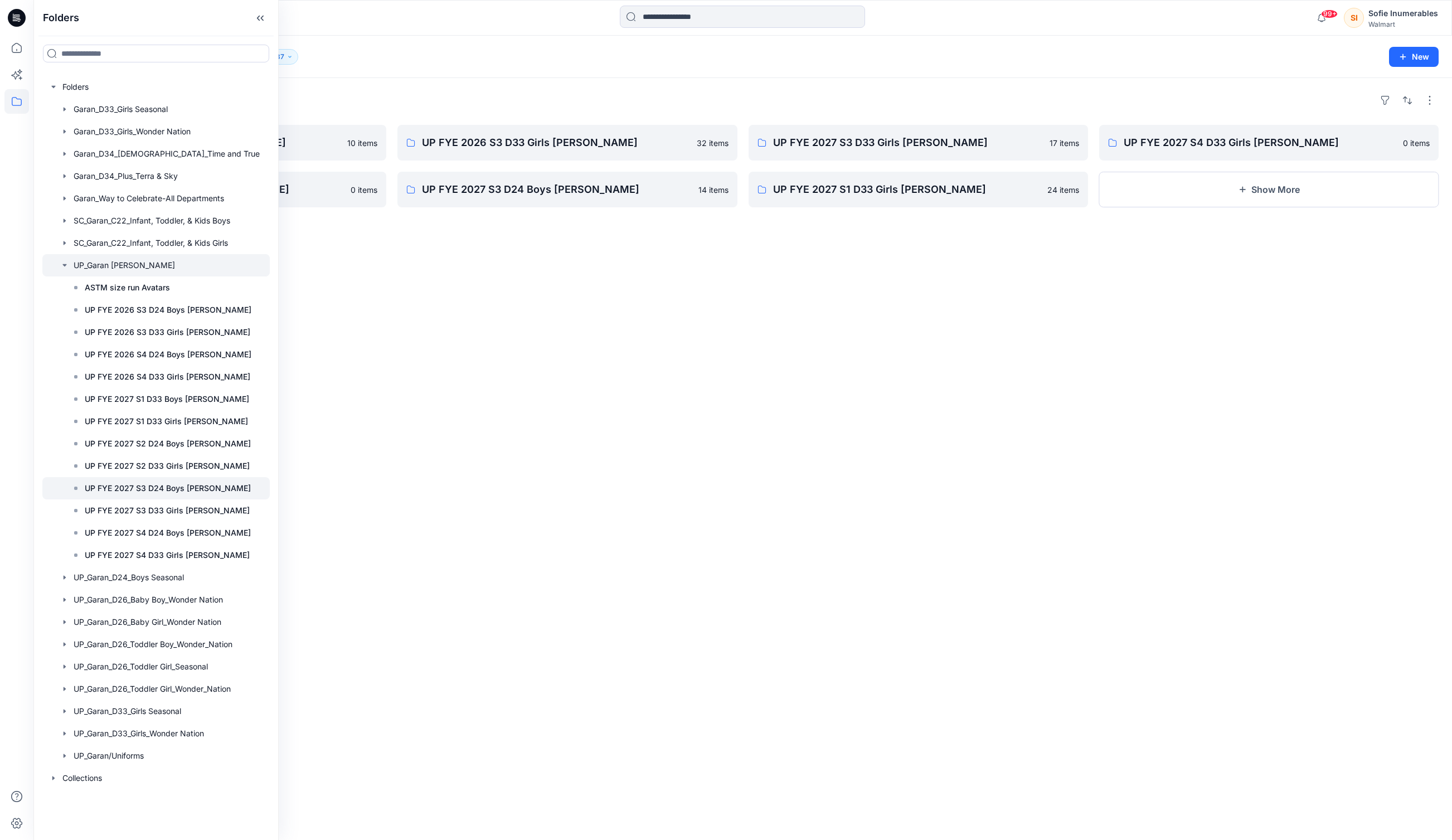
scroll to position [28, 0]
click at [160, 517] on p "UP FYE 2027 S3 D33 Girls Littles" at bounding box center [167, 511] width 165 height 13
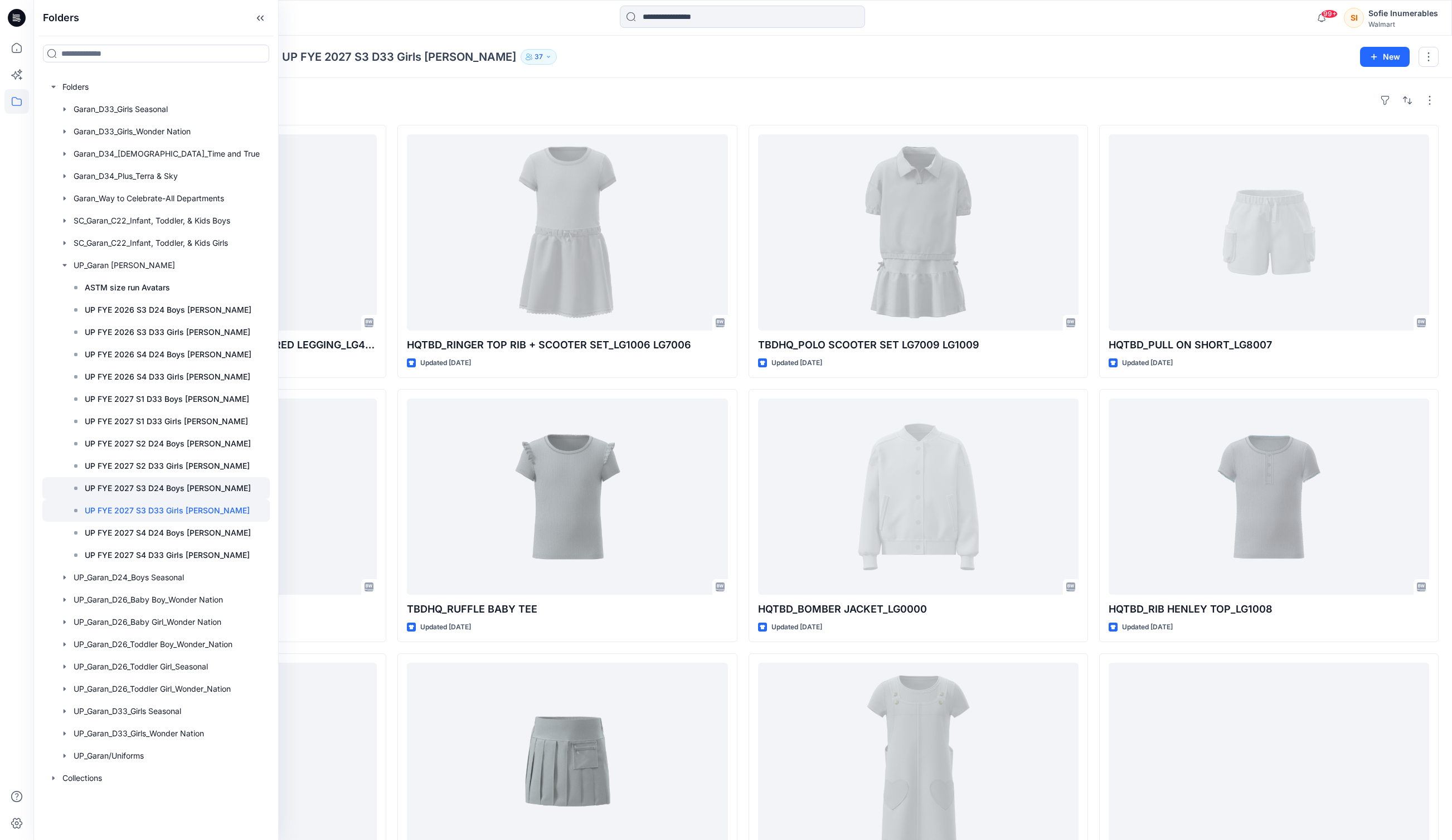
click at [209, 495] on p "UP FYE 2027 S3 D24 Boys [PERSON_NAME]" at bounding box center [168, 488] width 166 height 13
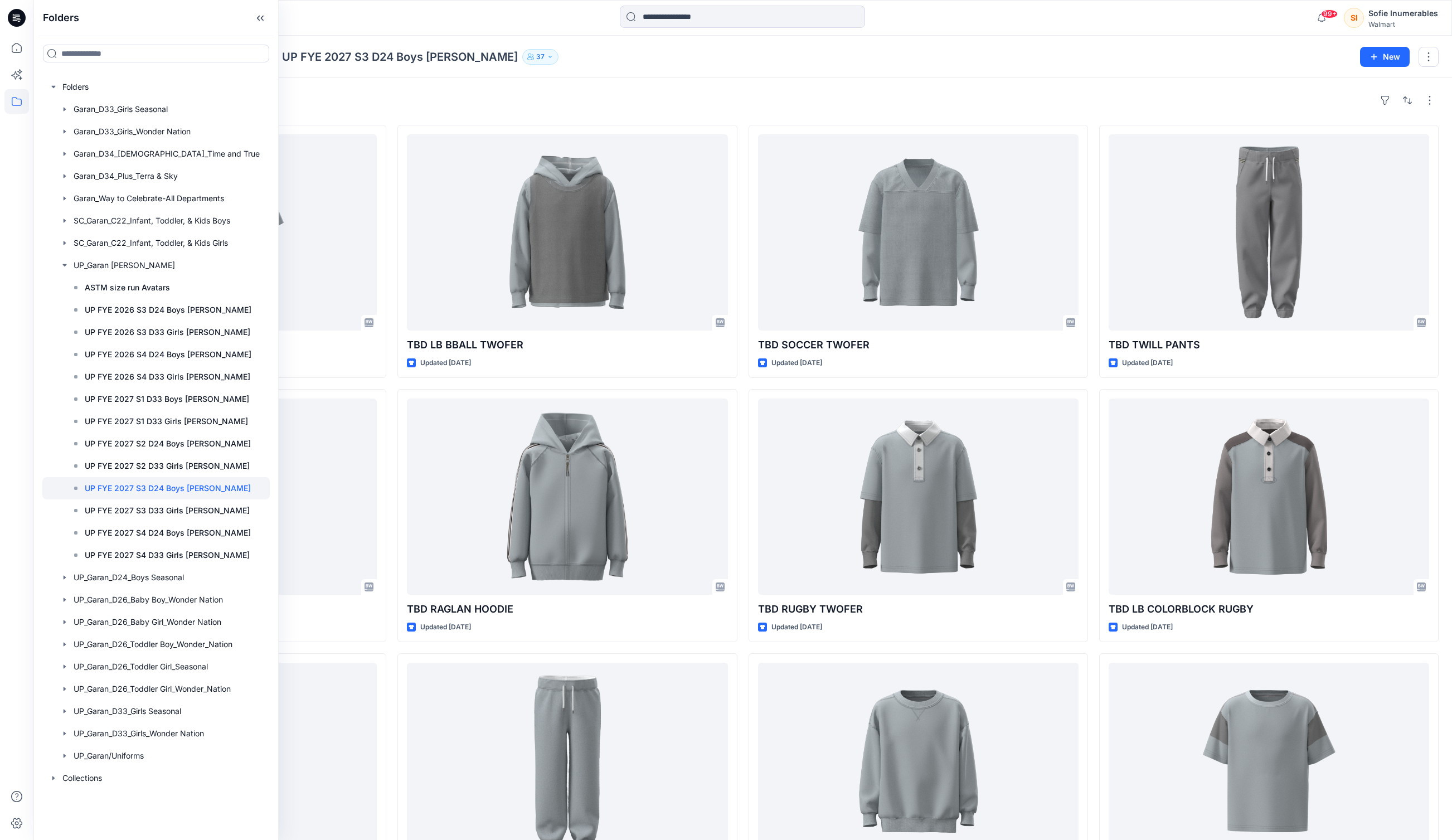
click at [788, 84] on div "Styles TBD CORE GRAPHIC TEE Updated 8 days ago TBD LB FLEECE JOGGER W PKT Updat…" at bounding box center [743, 519] width 1419 height 882
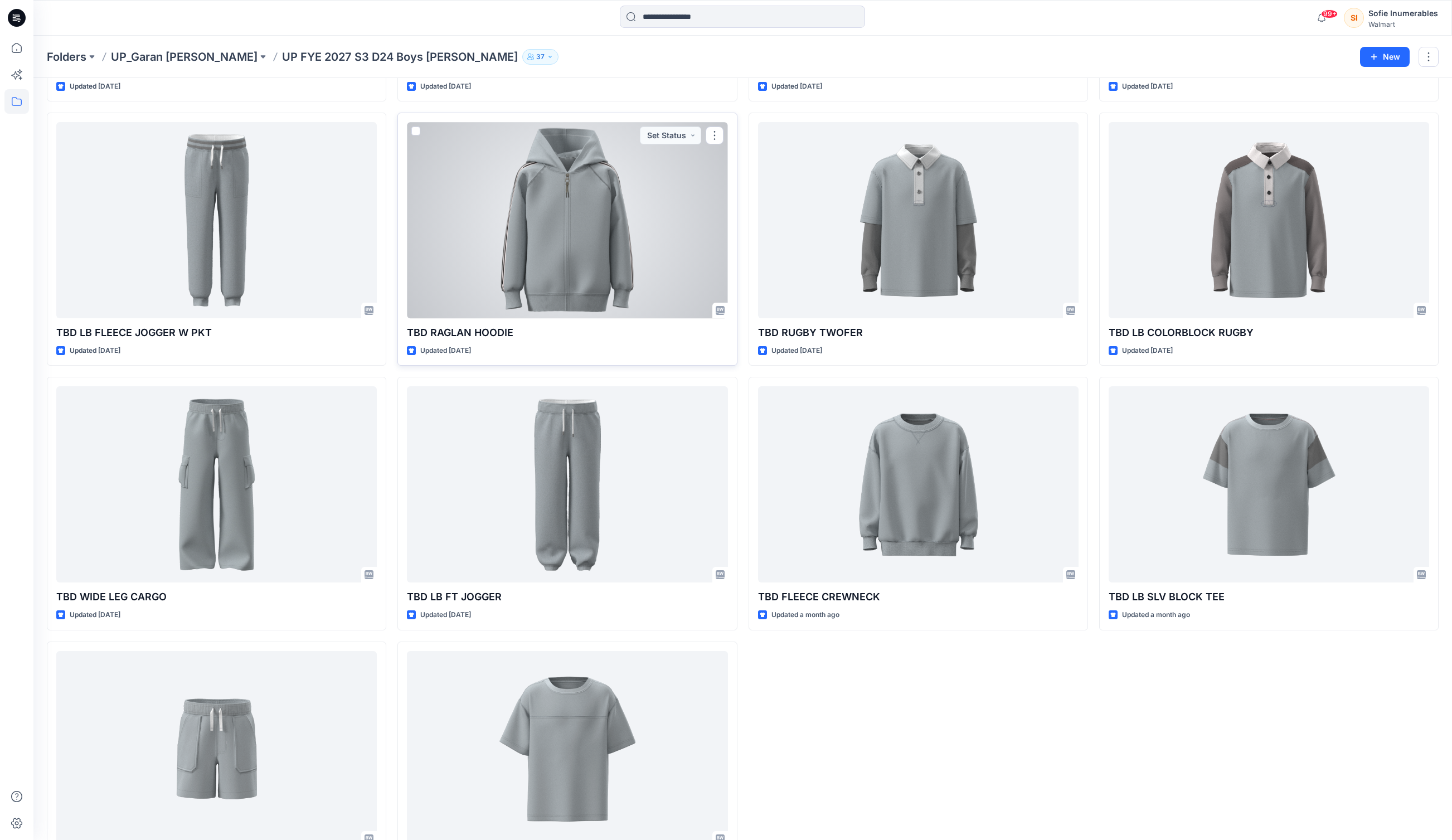
scroll to position [324, 0]
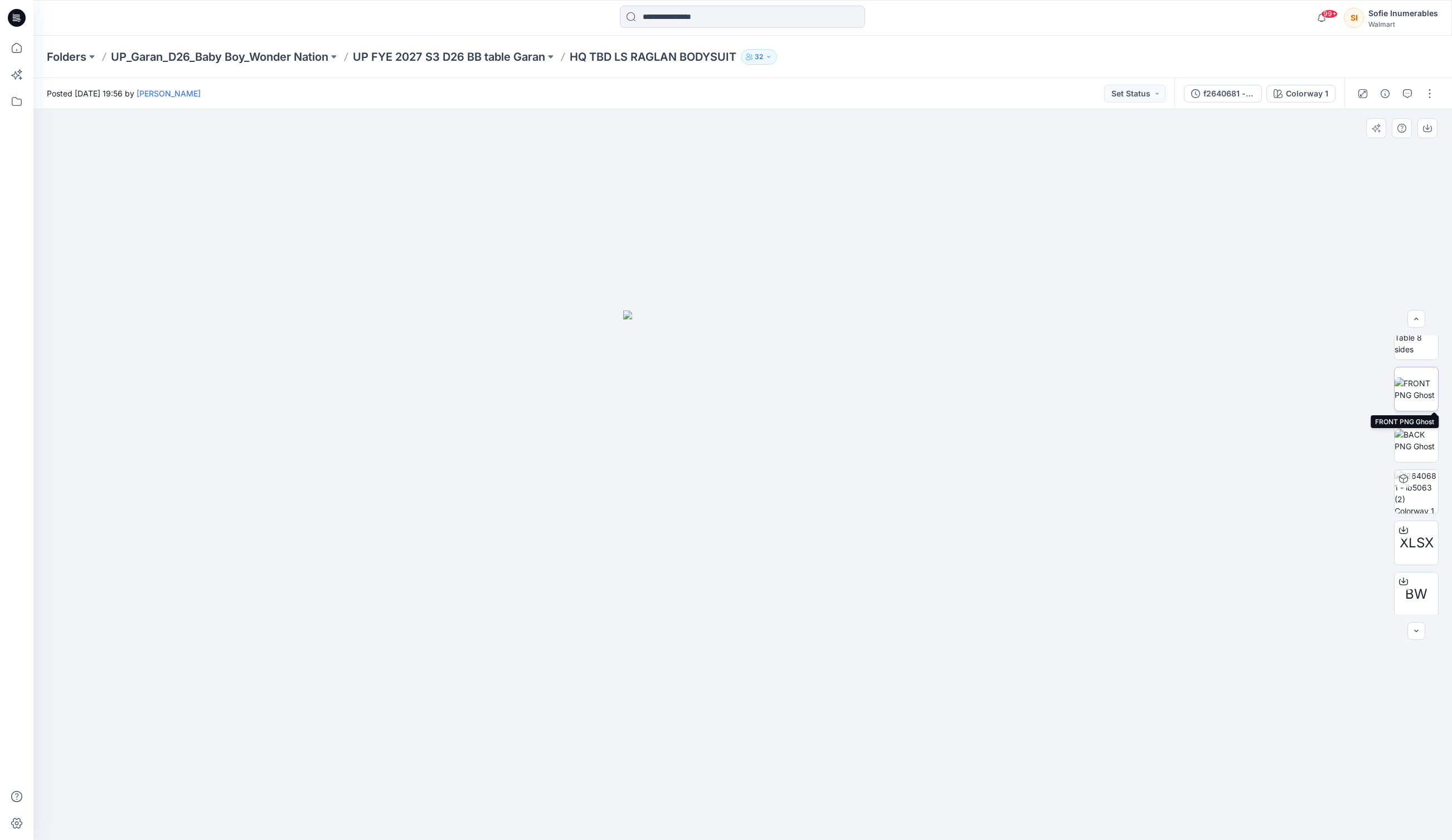
scroll to position [73, 0]
